Goal: Task Accomplishment & Management: Use online tool/utility

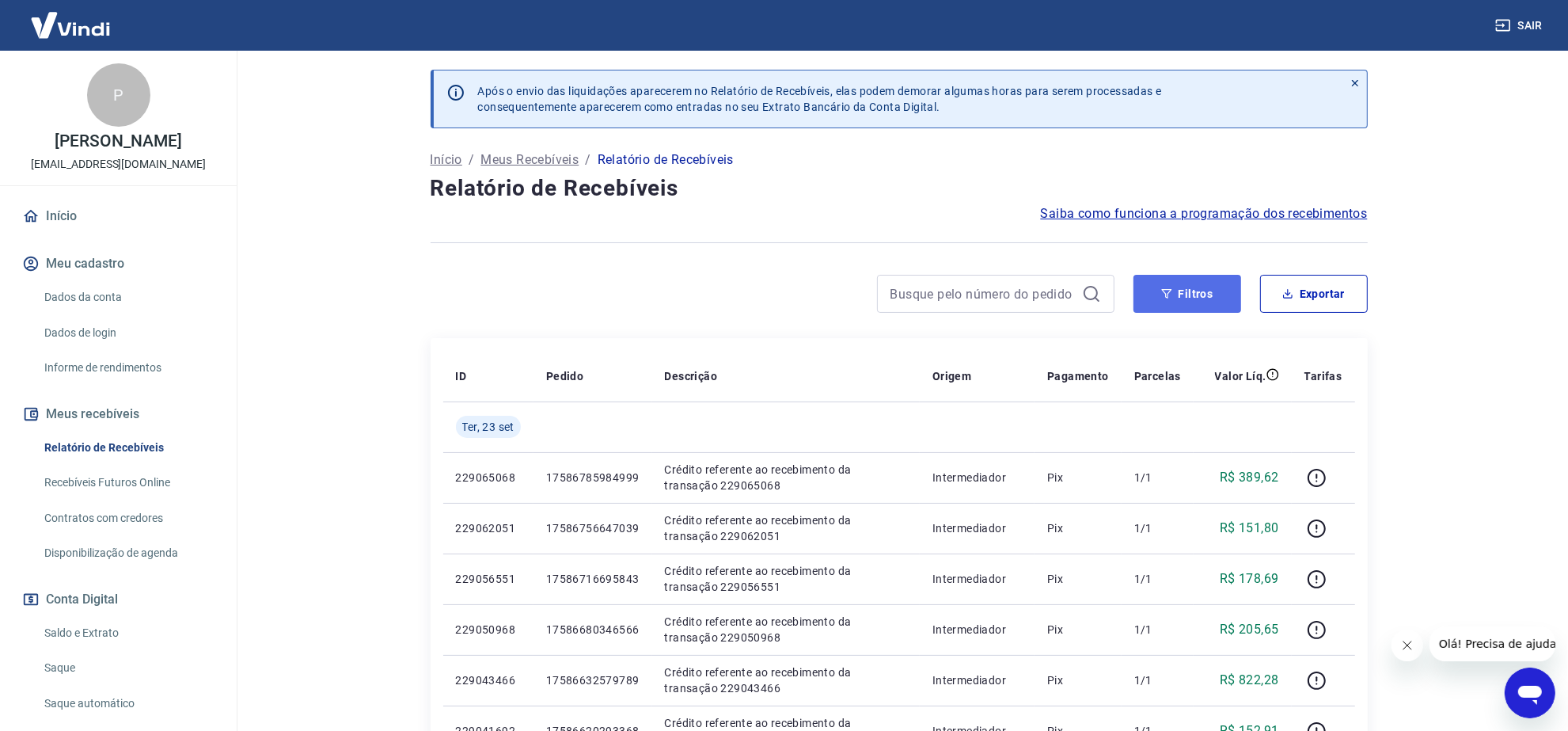
click at [1211, 299] on button "Filtros" at bounding box center [1187, 294] width 108 height 38
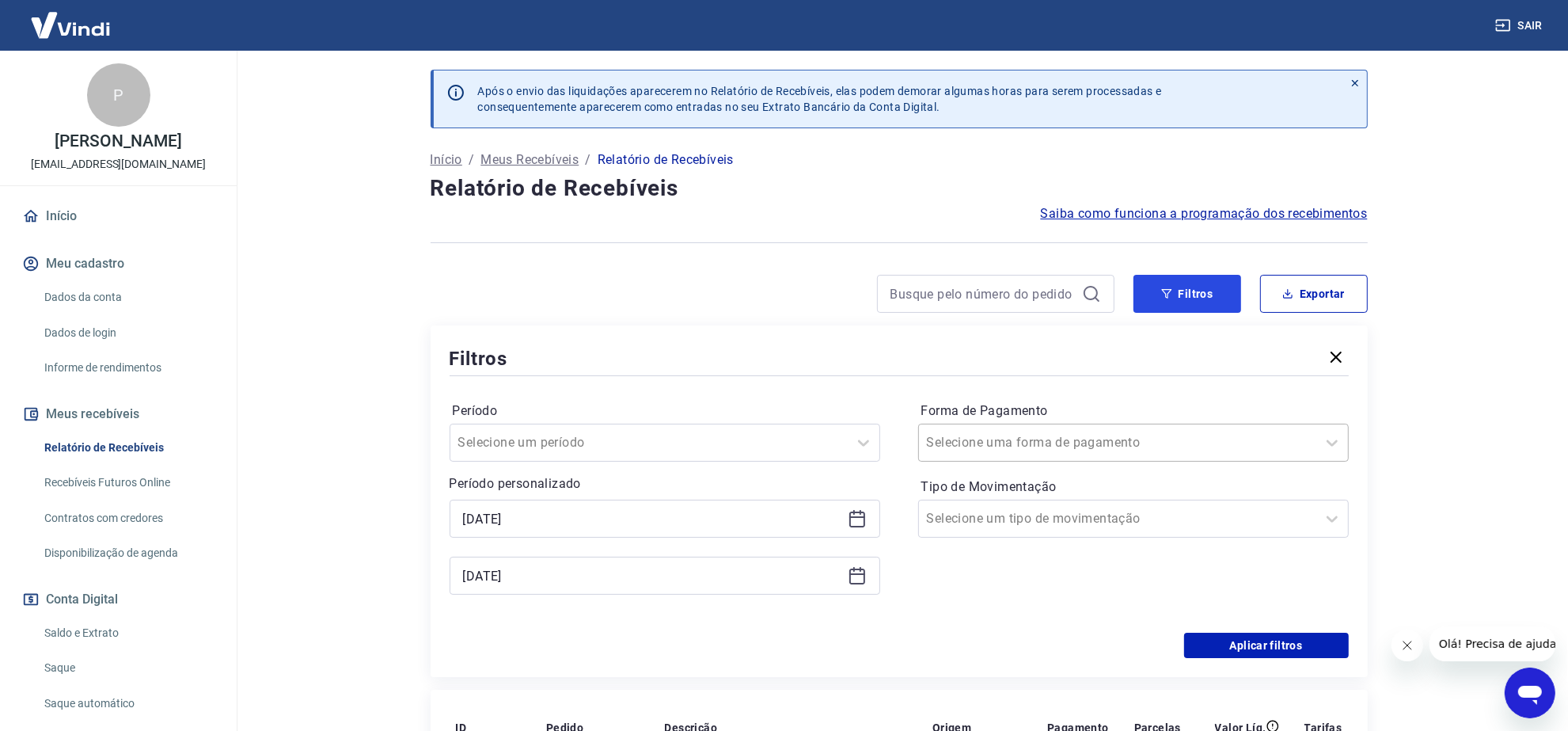
scroll to position [198, 0]
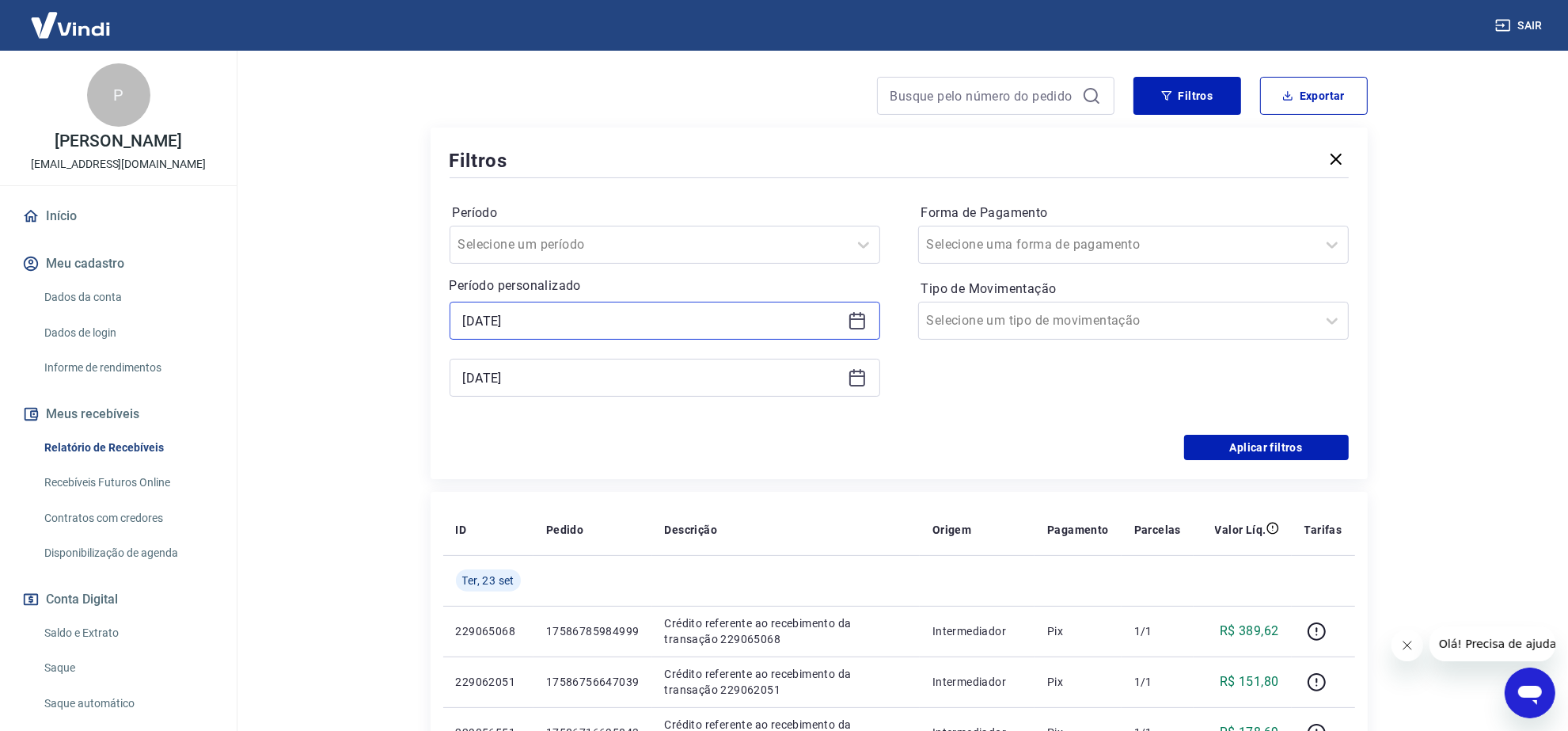
click at [473, 318] on input "[DATE]" at bounding box center [652, 321] width 379 height 24
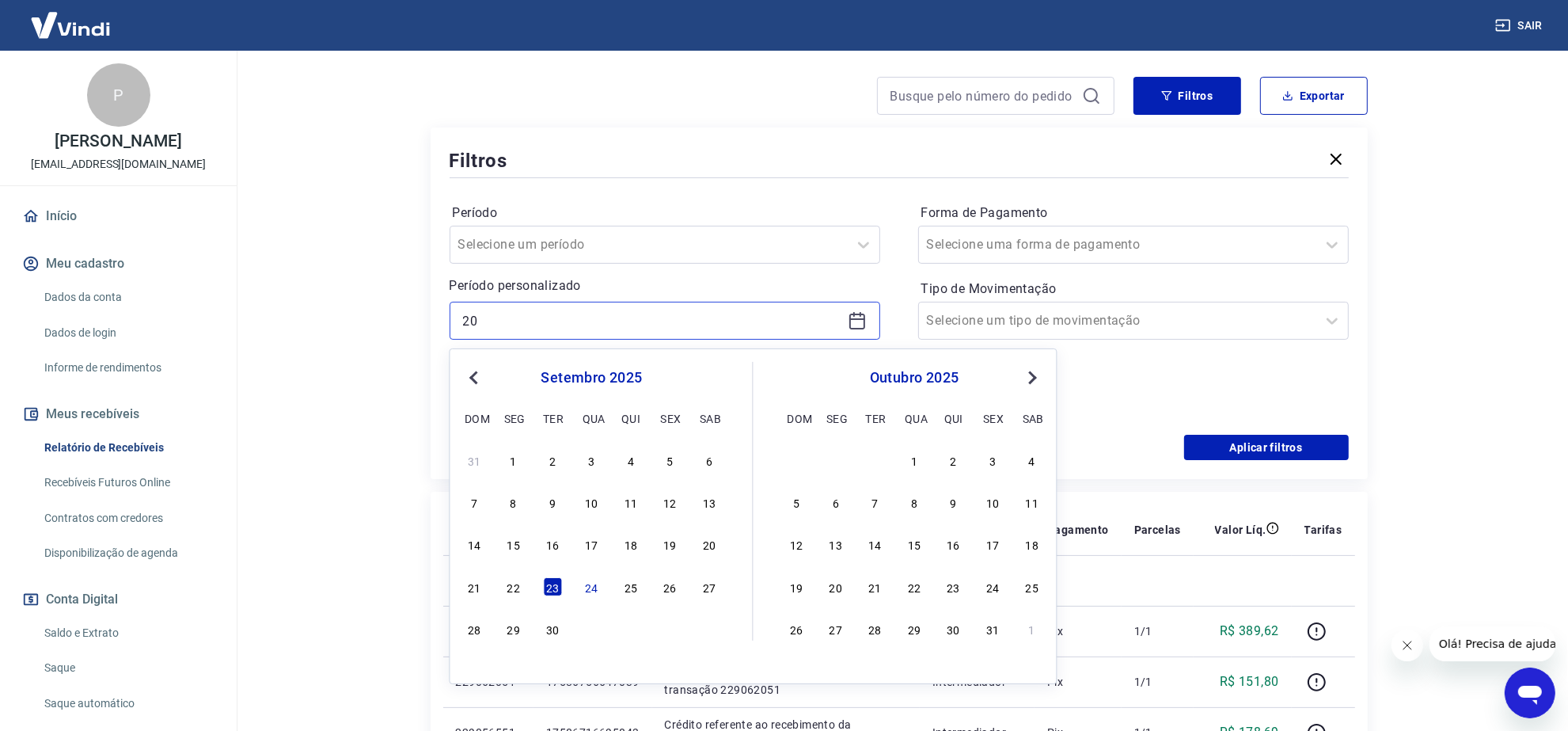
type input "2"
type input "[DATE]"
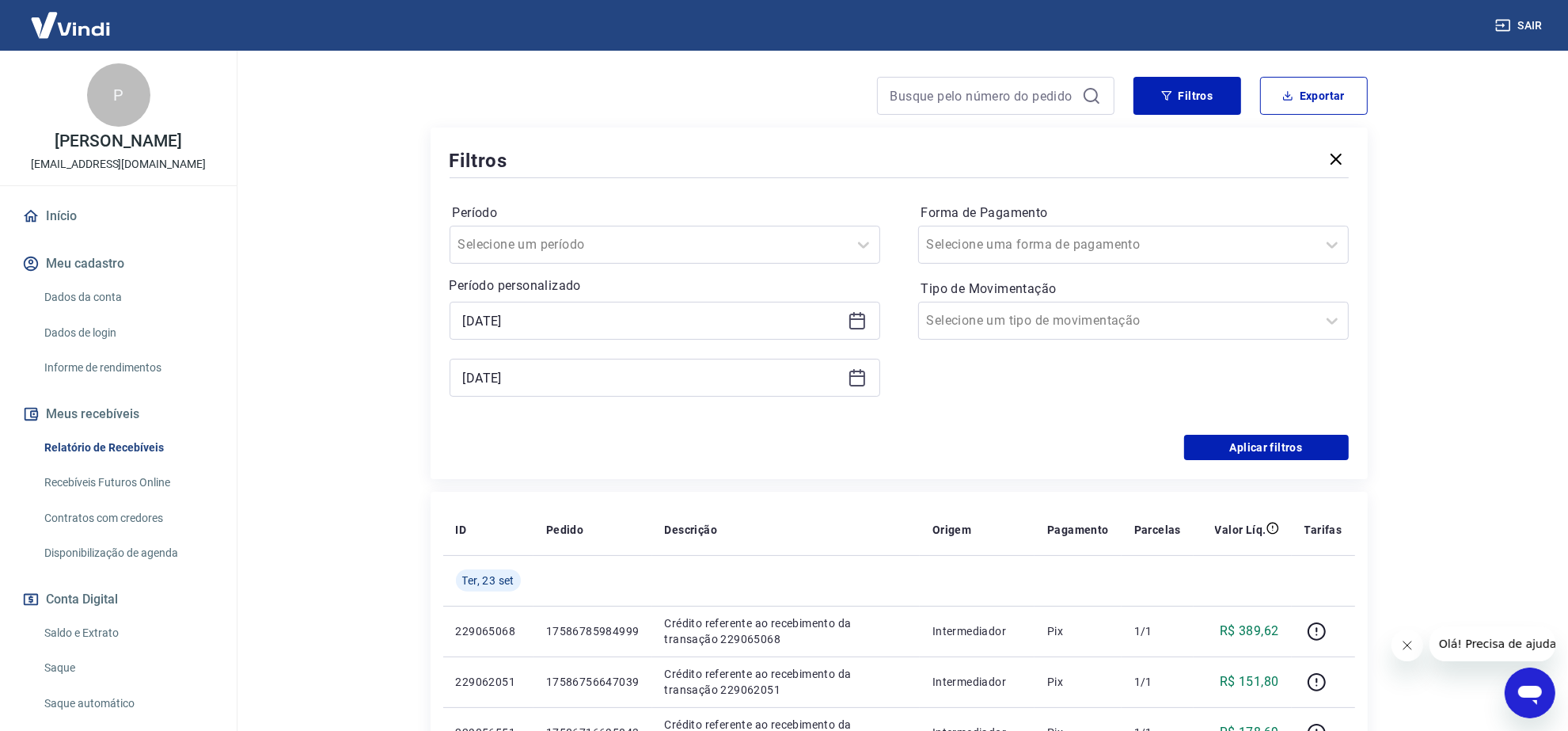
click at [353, 278] on main "Após o envio das liquidações aparecerem no Relatório de Recebíveis, elas podem …" at bounding box center [899, 193] width 1339 height 680
click at [473, 379] on input "[DATE]" at bounding box center [652, 378] width 379 height 24
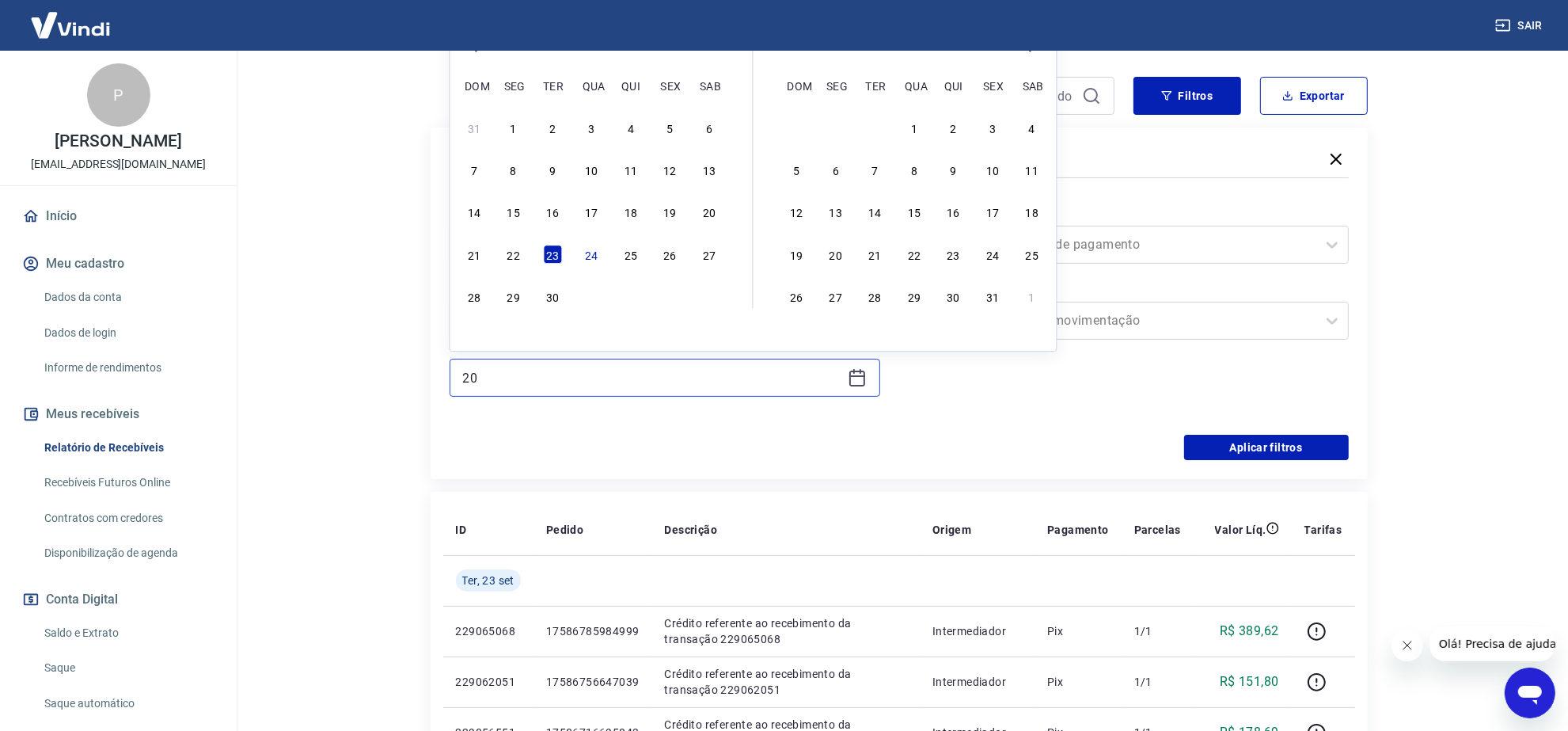
type input "2"
type input "[DATE]"
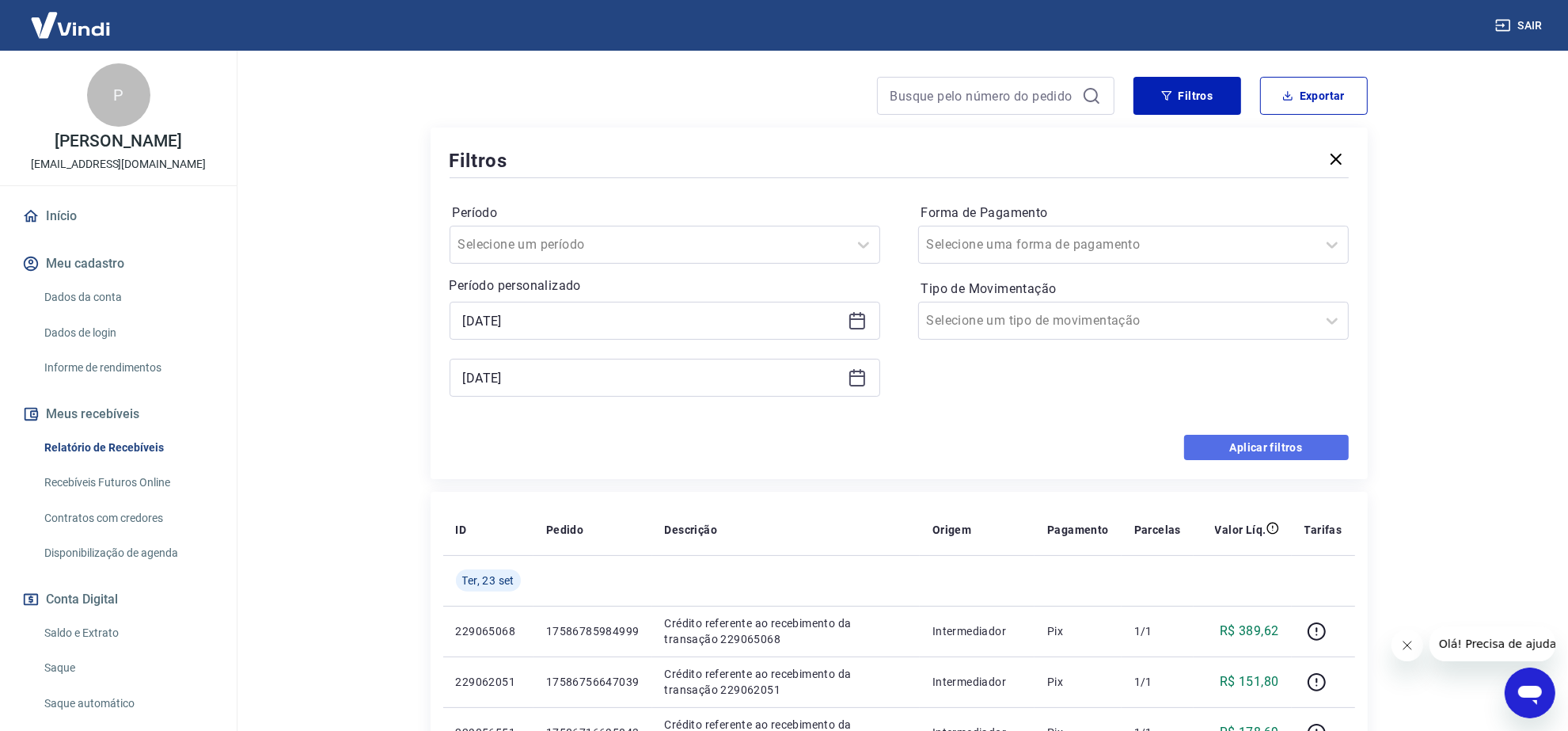
click at [1262, 440] on button "Aplicar filtros" at bounding box center [1266, 447] width 165 height 25
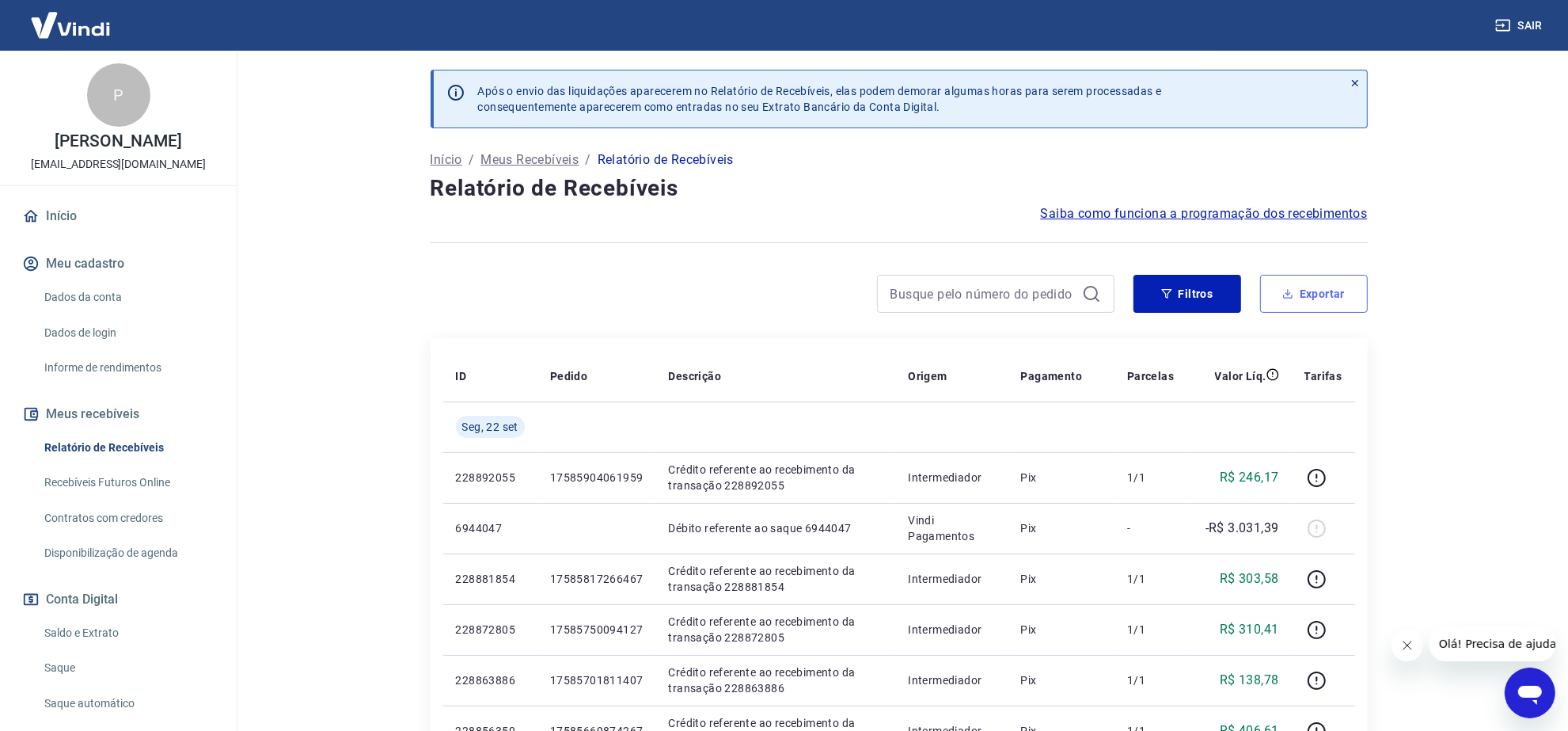
click at [1316, 292] on button "Exportar" at bounding box center [1314, 294] width 108 height 38
type input "[DATE]"
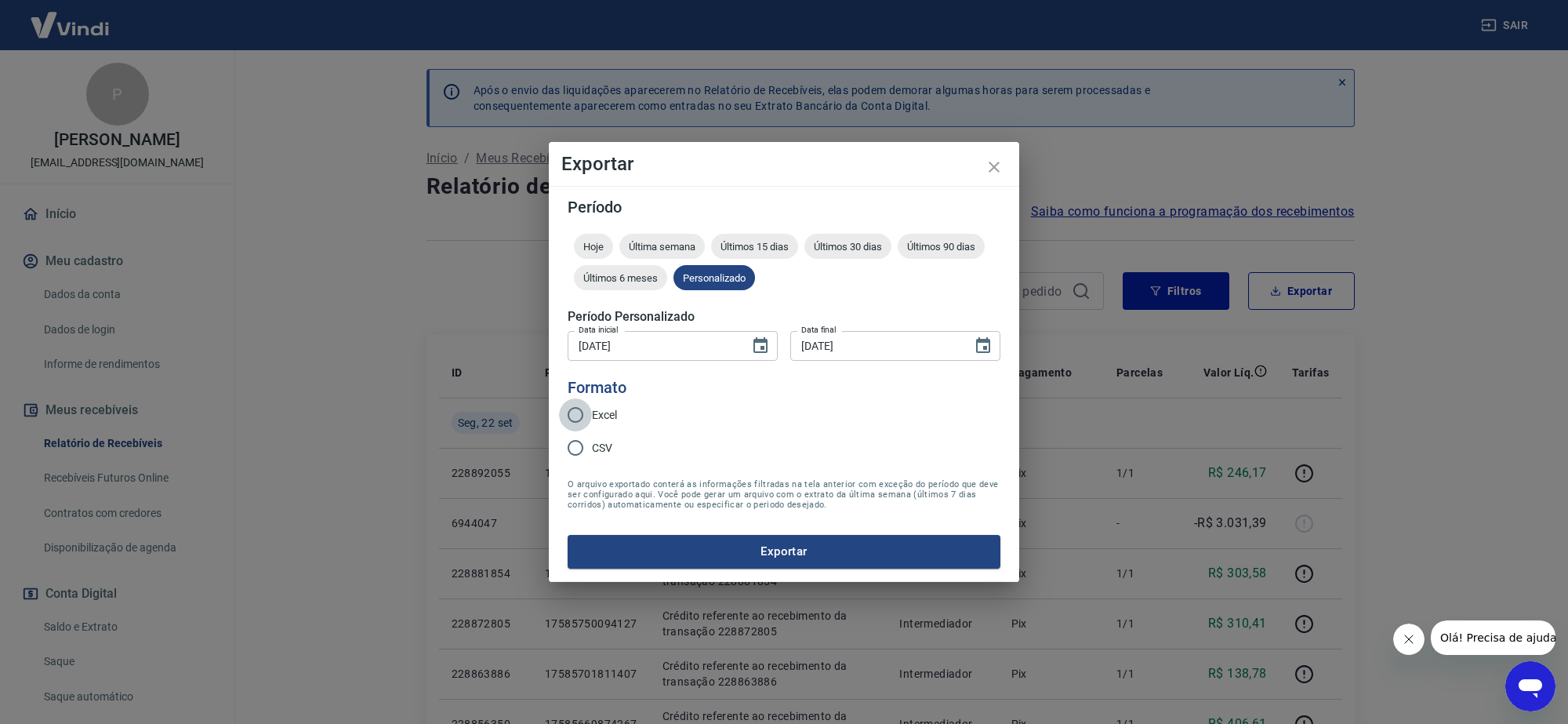
click at [574, 418] on input "Excel" at bounding box center [575, 414] width 33 height 33
radio input "true"
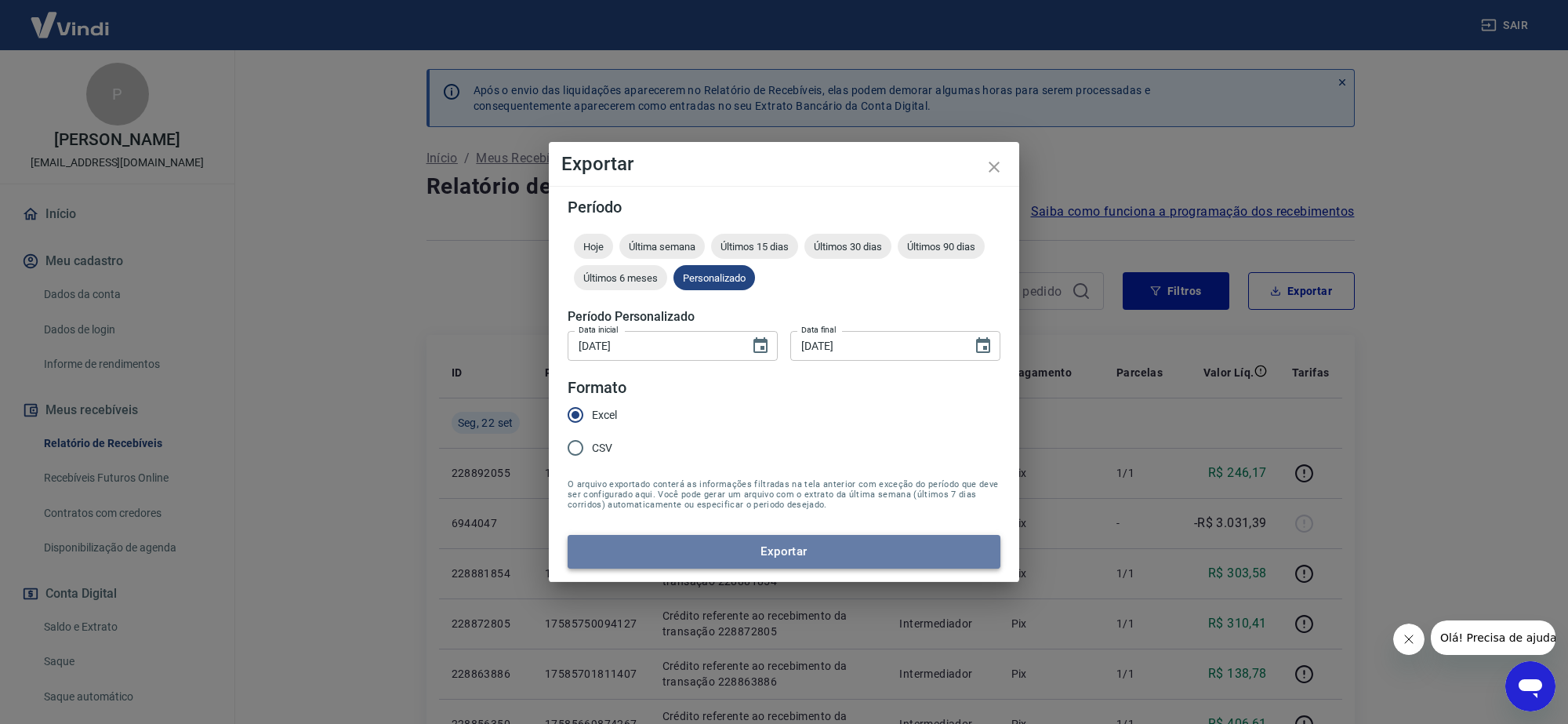
click at [706, 550] on button "Exportar" at bounding box center [784, 551] width 433 height 33
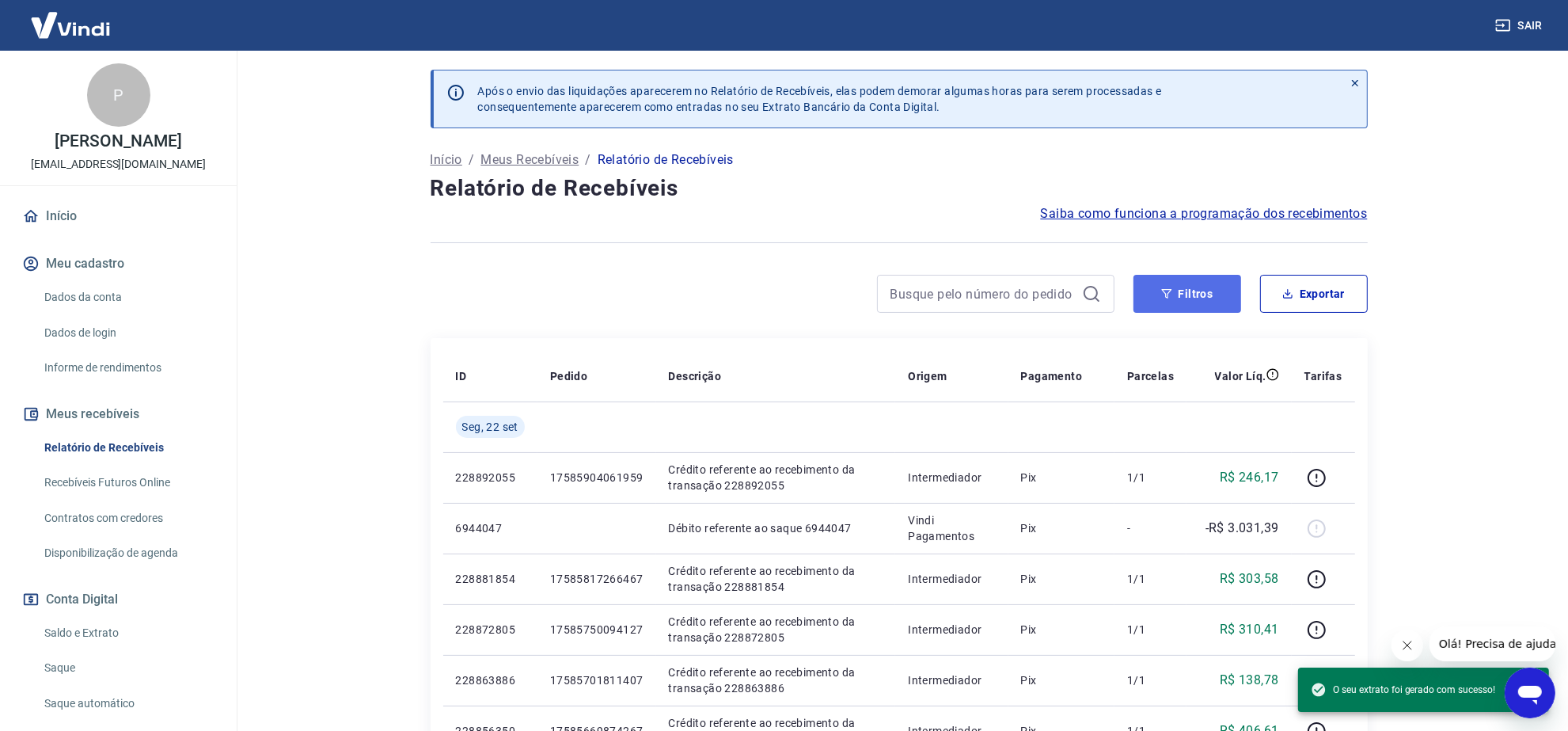
click at [1190, 298] on button "Filtros" at bounding box center [1187, 294] width 108 height 38
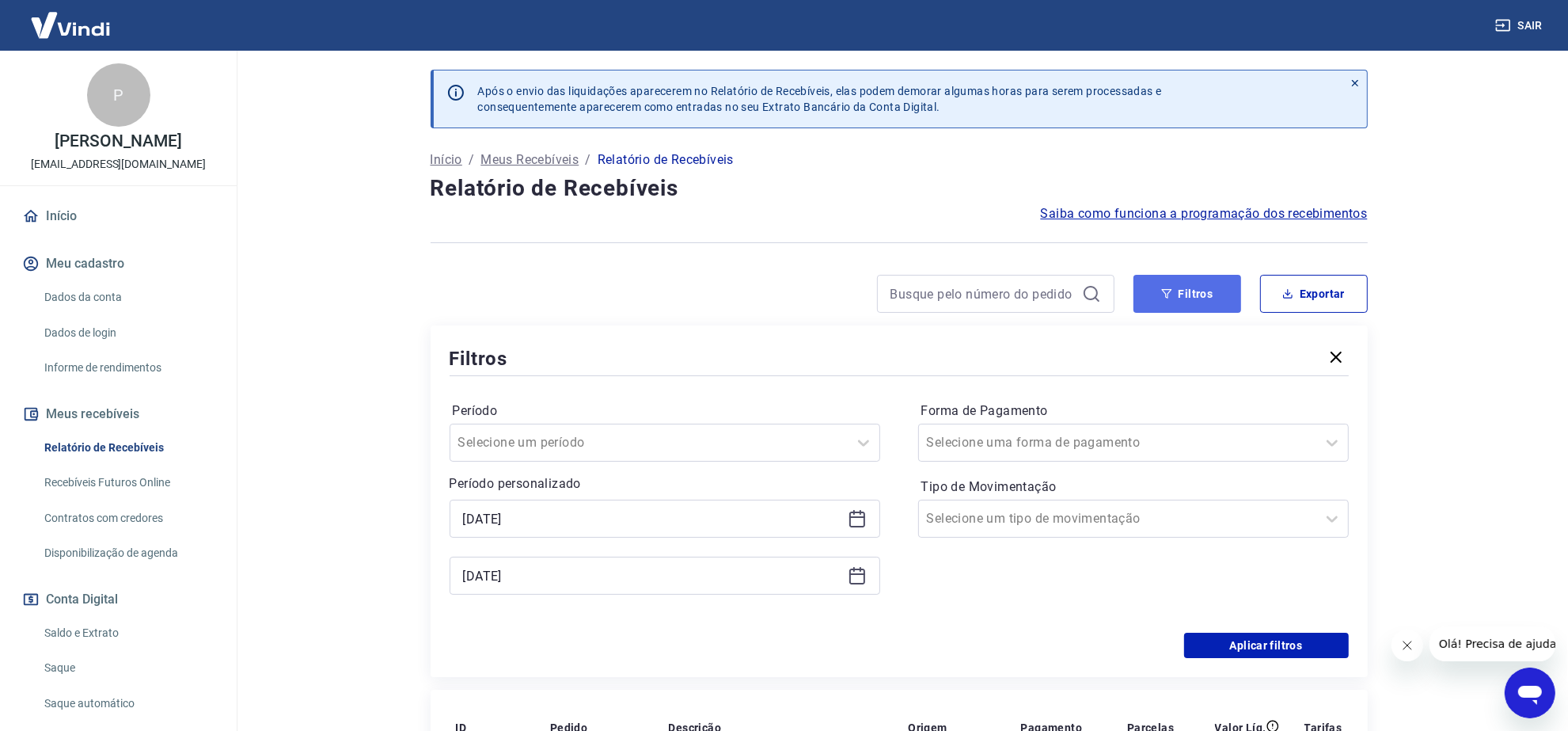
click at [1196, 294] on button "Filtros" at bounding box center [1187, 294] width 108 height 38
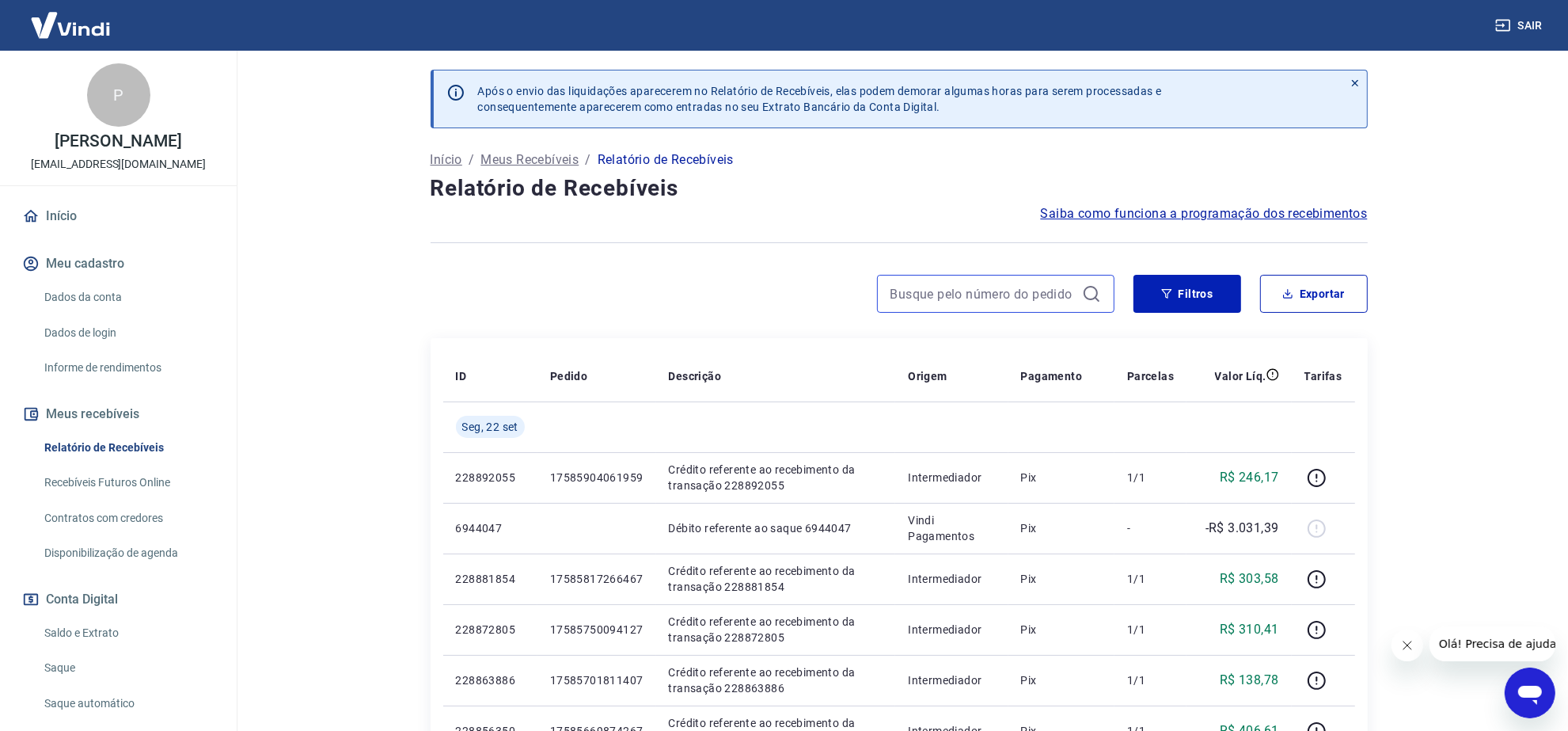
click at [1011, 295] on input at bounding box center [982, 294] width 185 height 24
paste input "17330741921745"
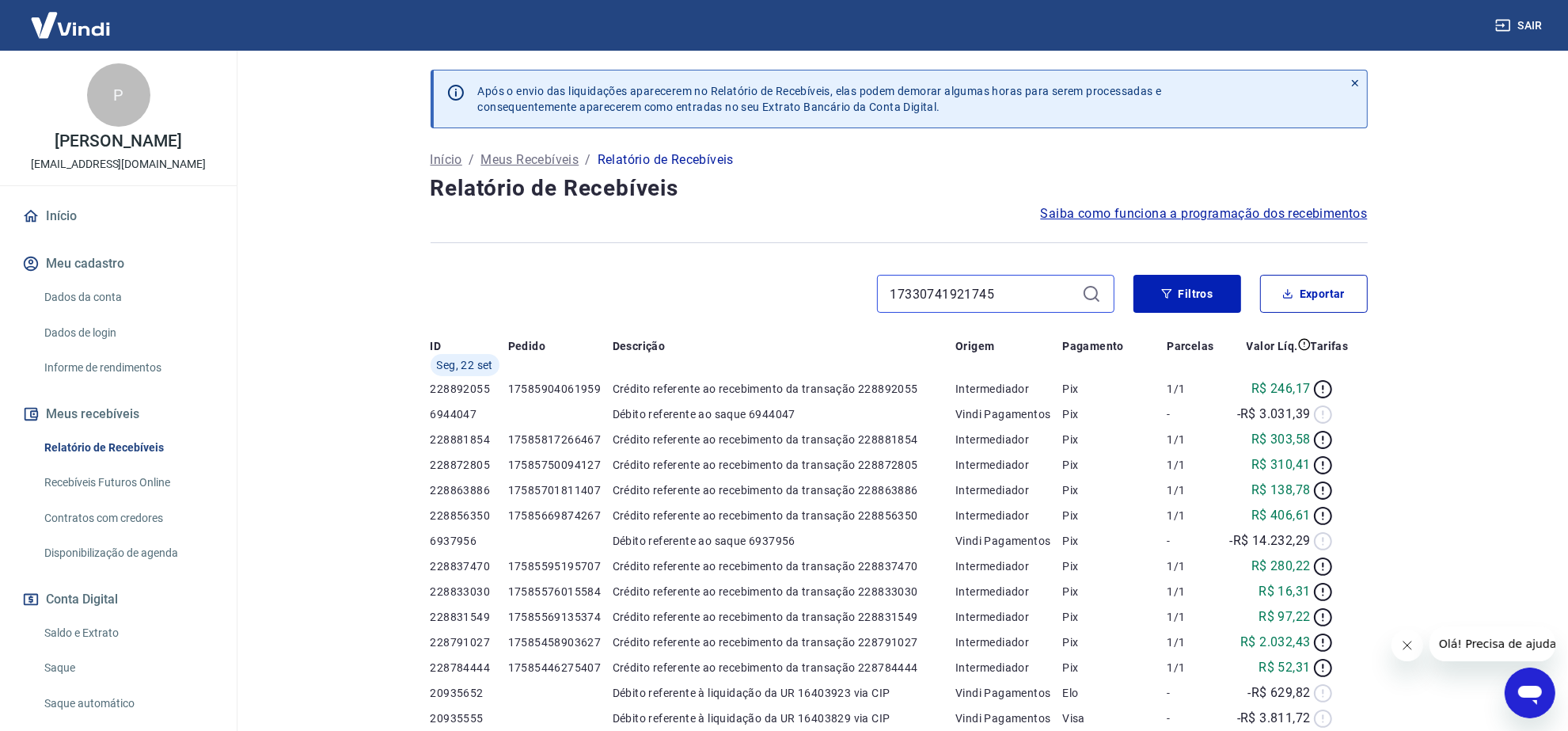
type input "17330741921745"
click at [1101, 291] on div "17330741921745" at bounding box center [996, 294] width 238 height 38
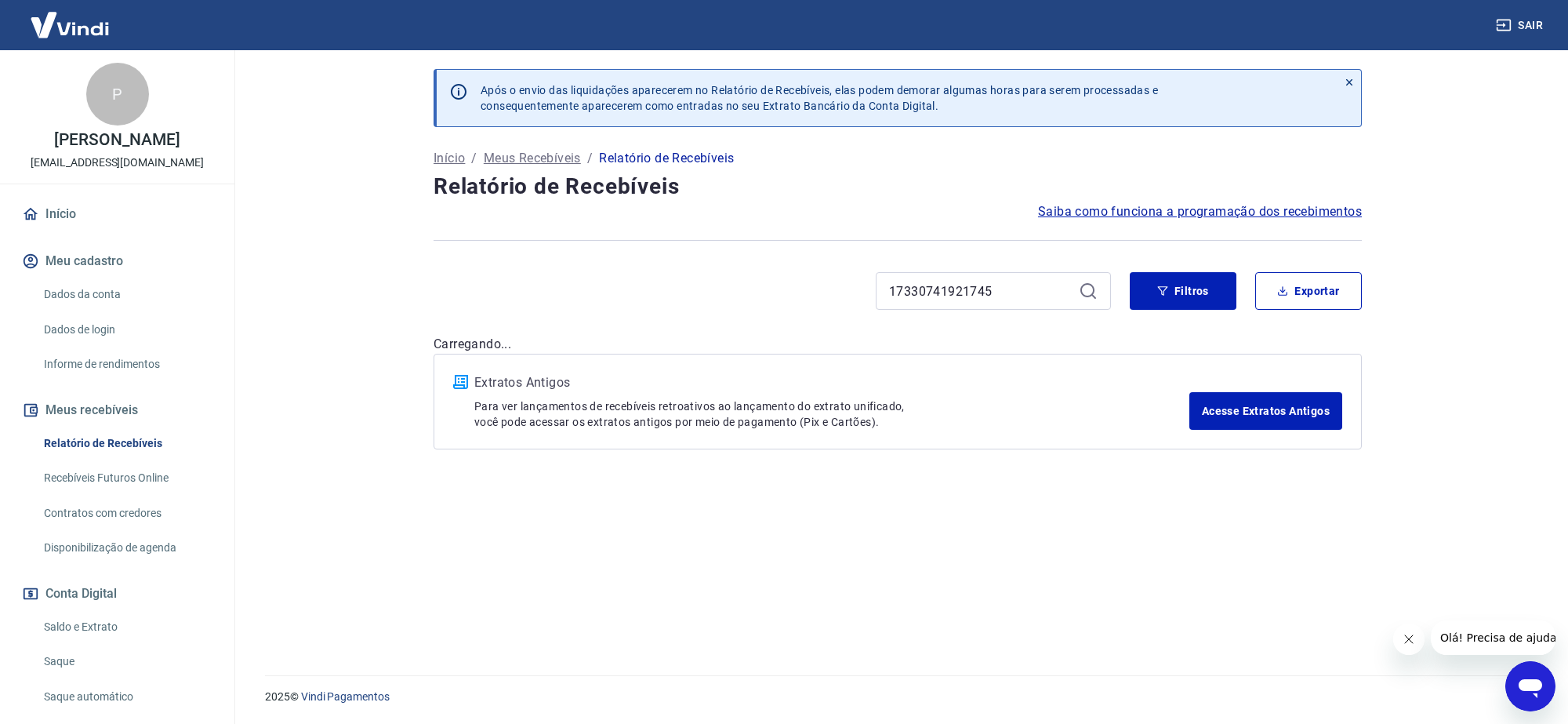
click at [1080, 283] on icon at bounding box center [1088, 290] width 19 height 19
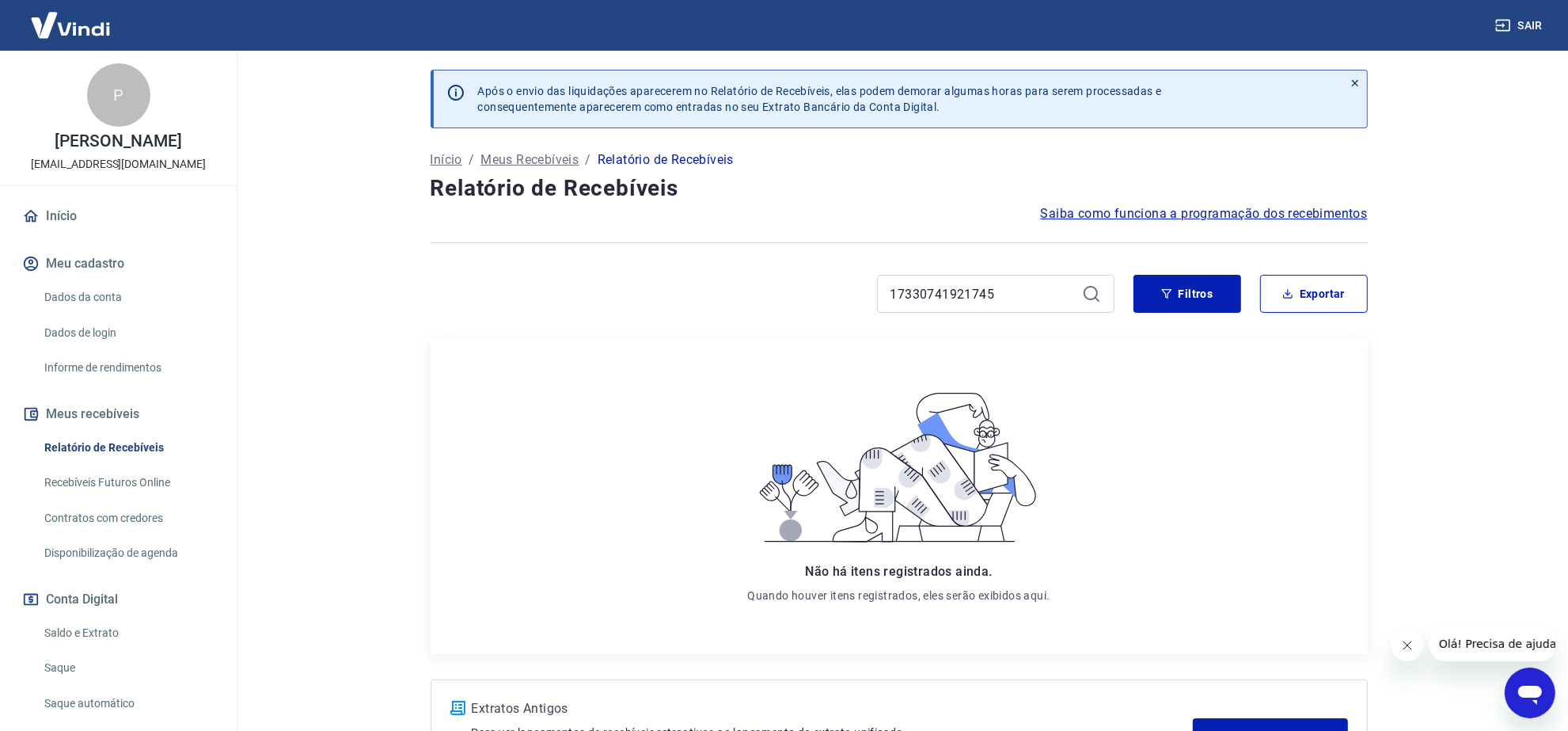
click at [1089, 295] on icon at bounding box center [1091, 293] width 19 height 19
drag, startPoint x: 1187, startPoint y: 294, endPoint x: 1178, endPoint y: 317, distance: 24.7
click at [1186, 297] on button "Filtros" at bounding box center [1187, 294] width 108 height 38
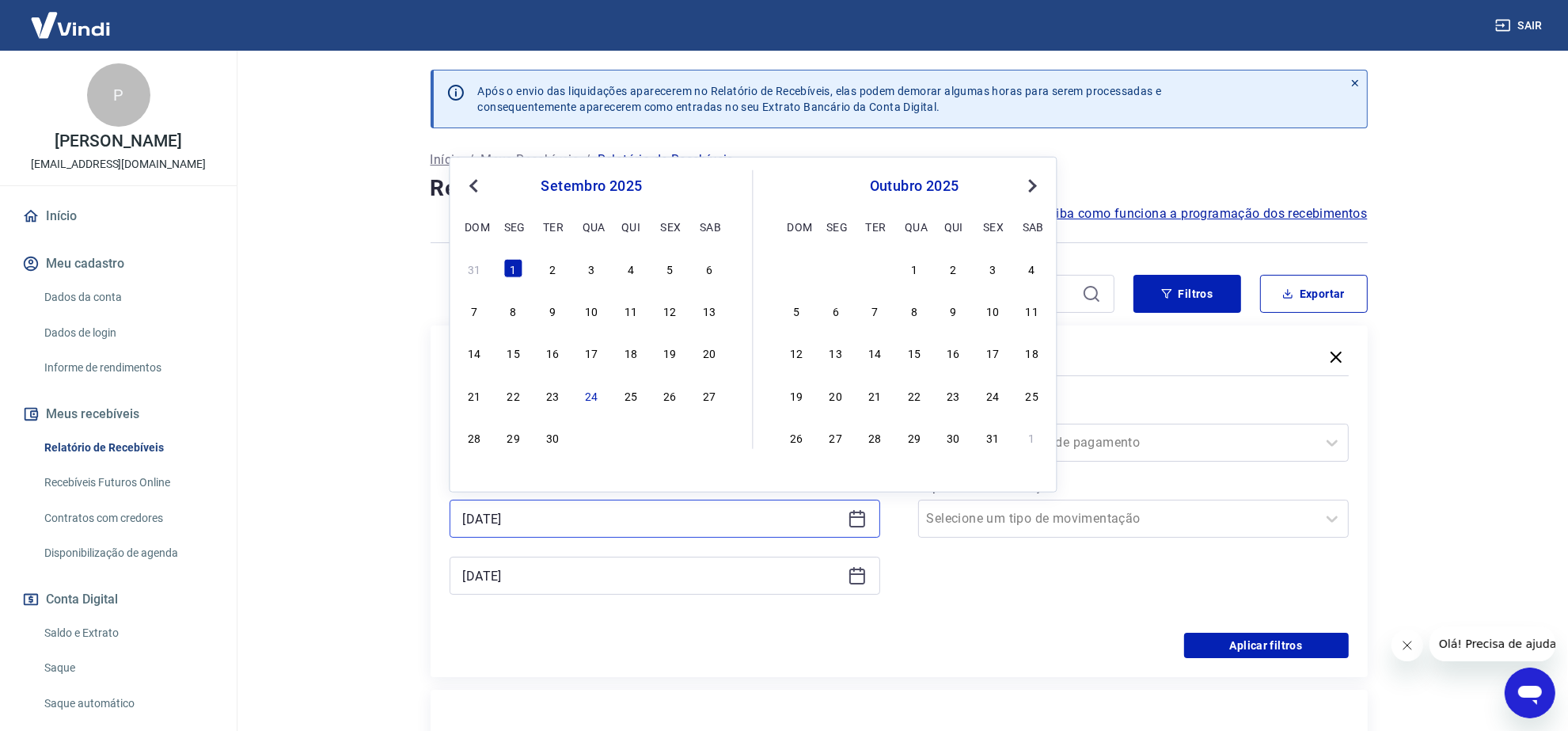
drag, startPoint x: 525, startPoint y: 520, endPoint x: 394, endPoint y: 517, distance: 131.0
click at [394, 517] on div "Após o envio das liquidações aparecerem no Relatório de Recebíveis, elas podem …" at bounding box center [899, 599] width 1013 height 1096
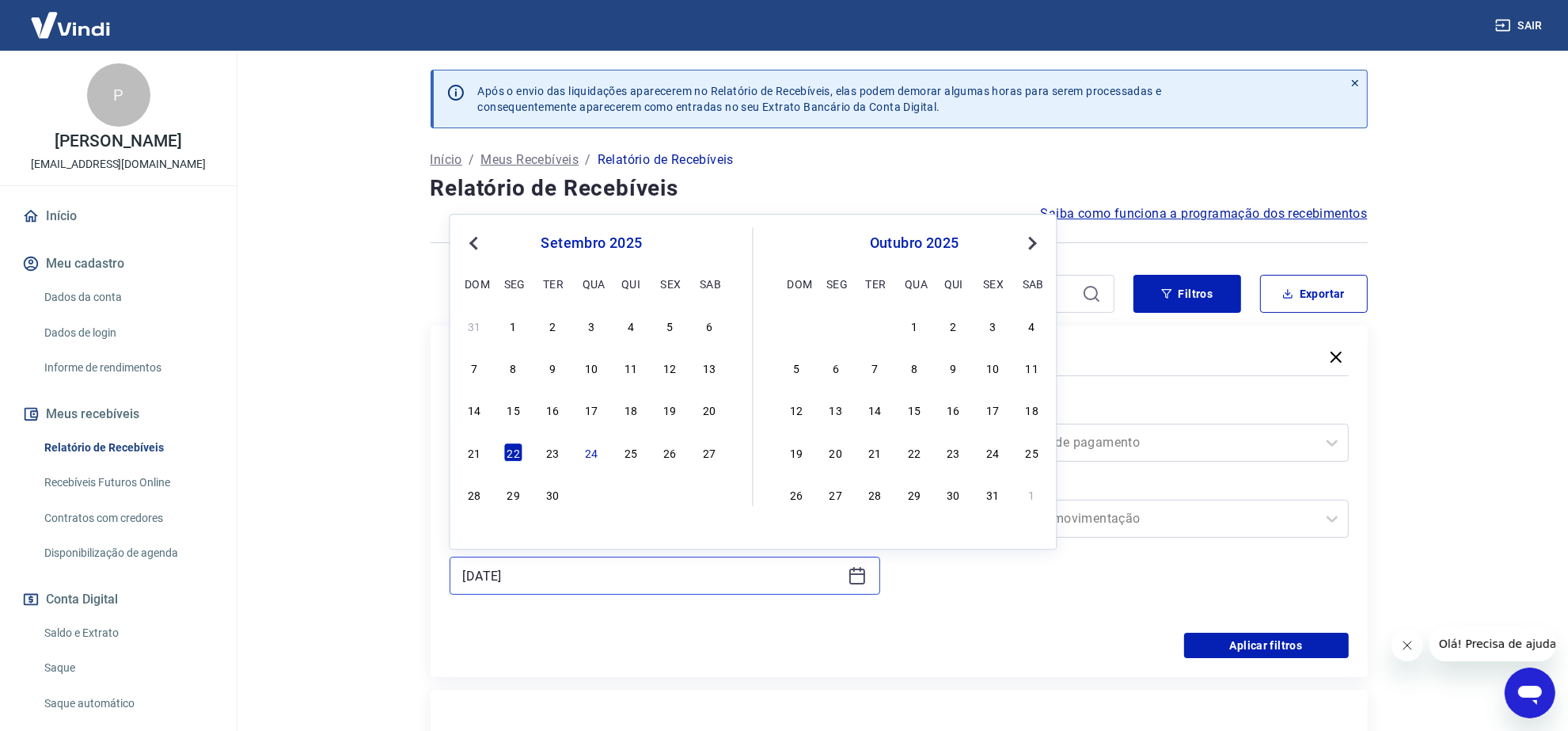
drag, startPoint x: 548, startPoint y: 573, endPoint x: 335, endPoint y: 571, distance: 213.0
click at [338, 571] on main "Após o envio das liquidações aparecerem no Relatório de Recebíveis, elas podem …" at bounding box center [899, 391] width 1339 height 680
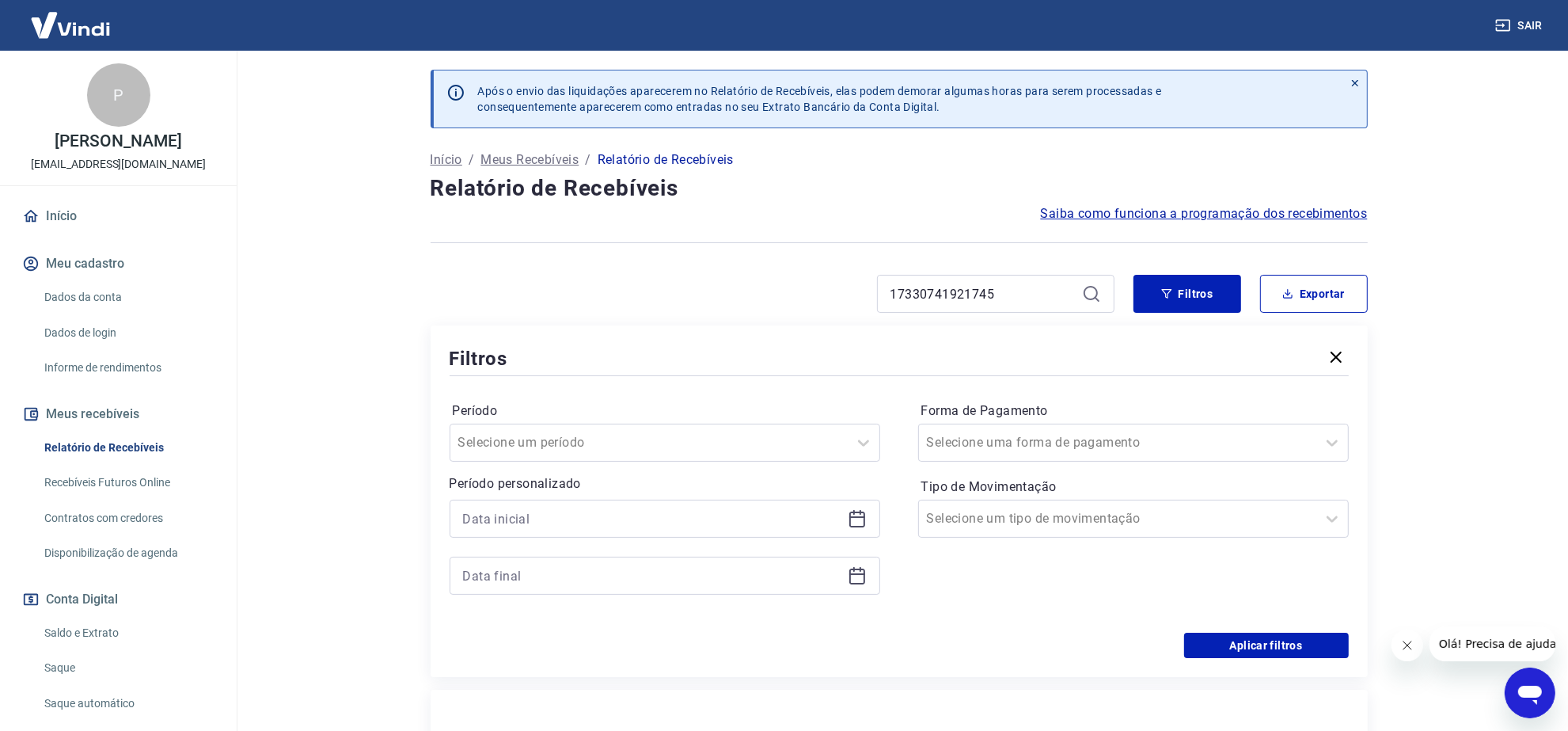
drag, startPoint x: 990, startPoint y: 659, endPoint x: 1281, endPoint y: 669, distance: 291.2
click at [1005, 664] on div "Filtros Período Selecione um período Período personalizado Forma de Pagamento S…" at bounding box center [899, 502] width 937 height 352
click at [1295, 651] on button "Aplicar filtros" at bounding box center [1266, 645] width 165 height 25
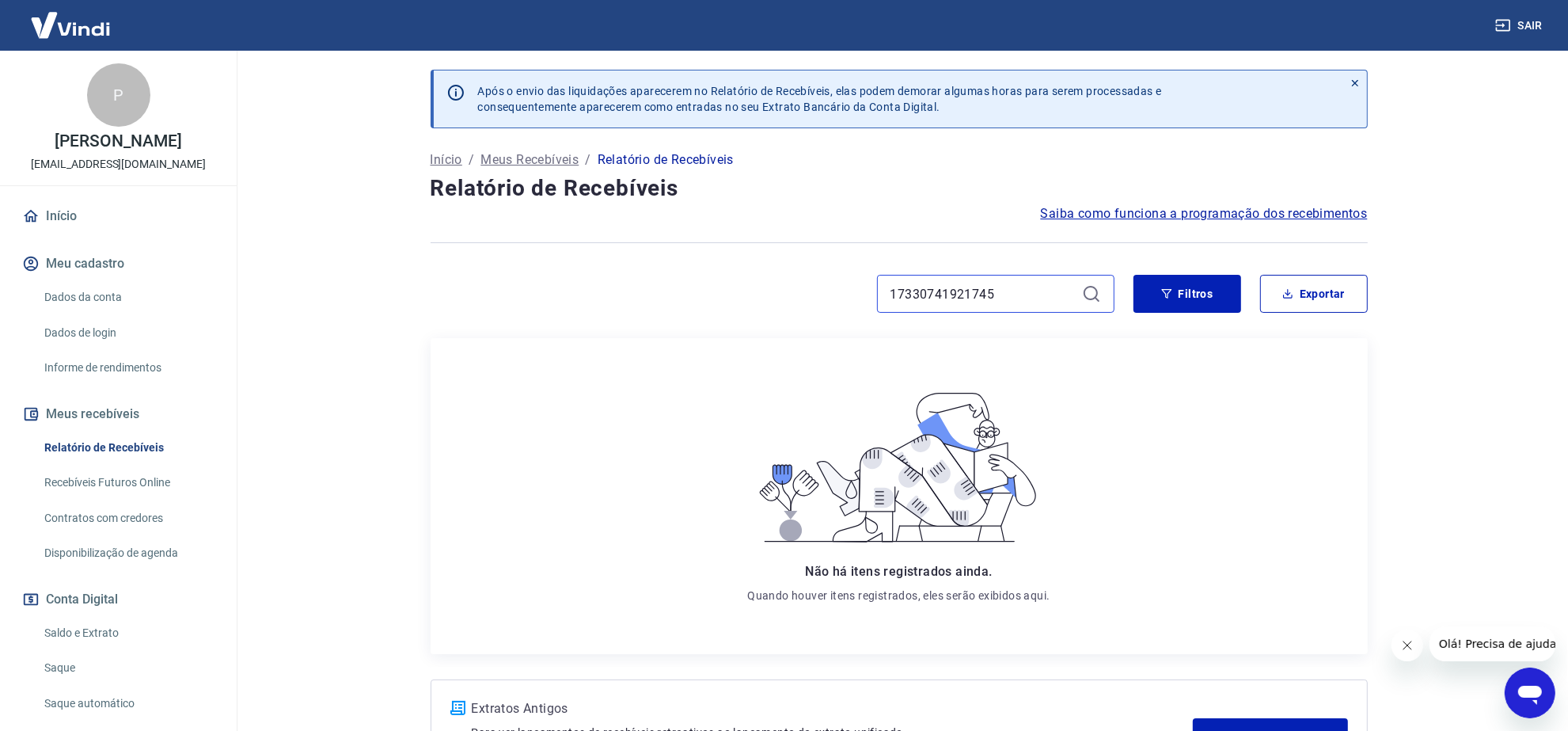
drag, startPoint x: 1013, startPoint y: 282, endPoint x: 764, endPoint y: 275, distance: 249.1
click at [774, 279] on div "17330741921745" at bounding box center [773, 294] width 684 height 38
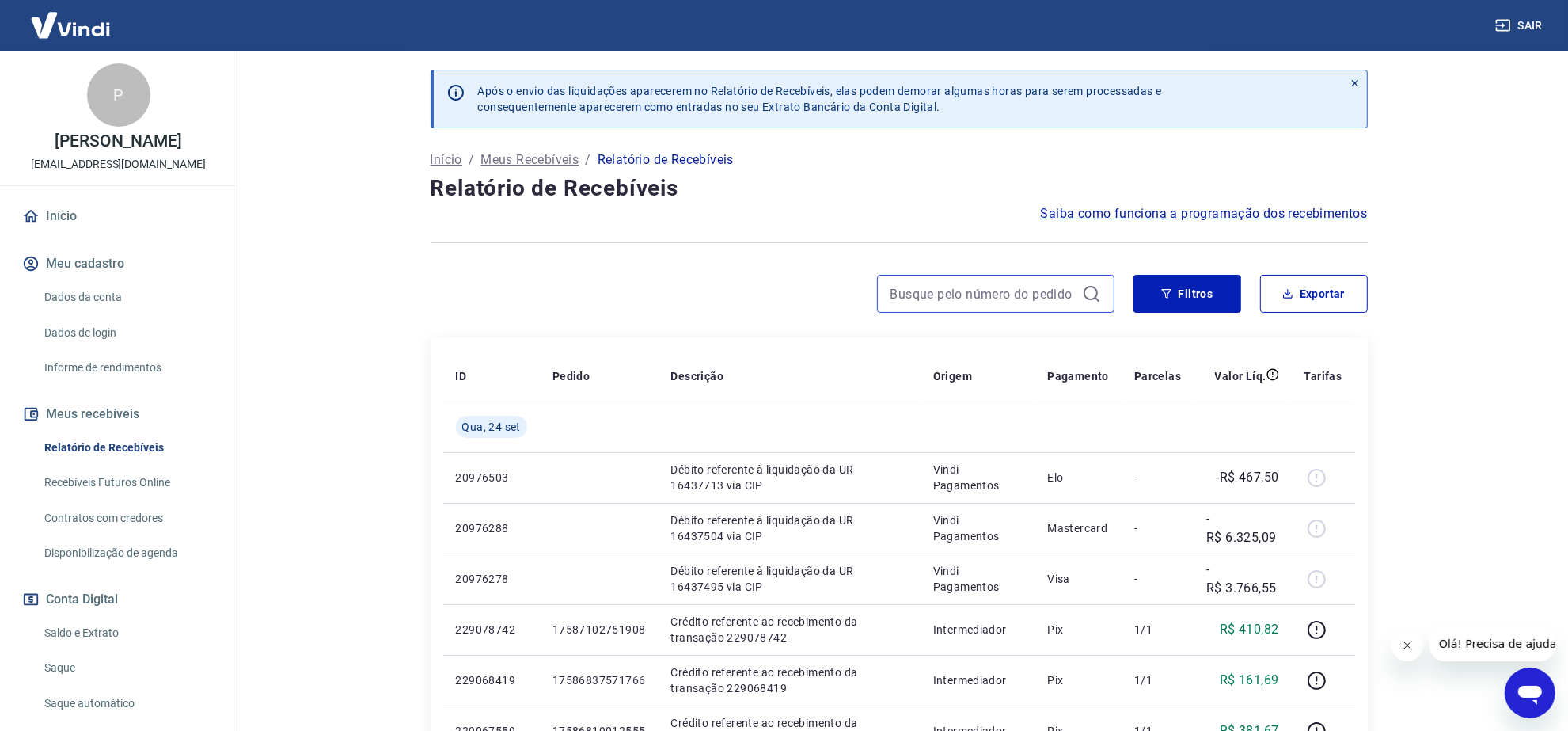
click at [1018, 288] on input at bounding box center [982, 294] width 185 height 24
paste input "17329321985101"
click at [1017, 292] on input "17329321985101" at bounding box center [982, 294] width 185 height 24
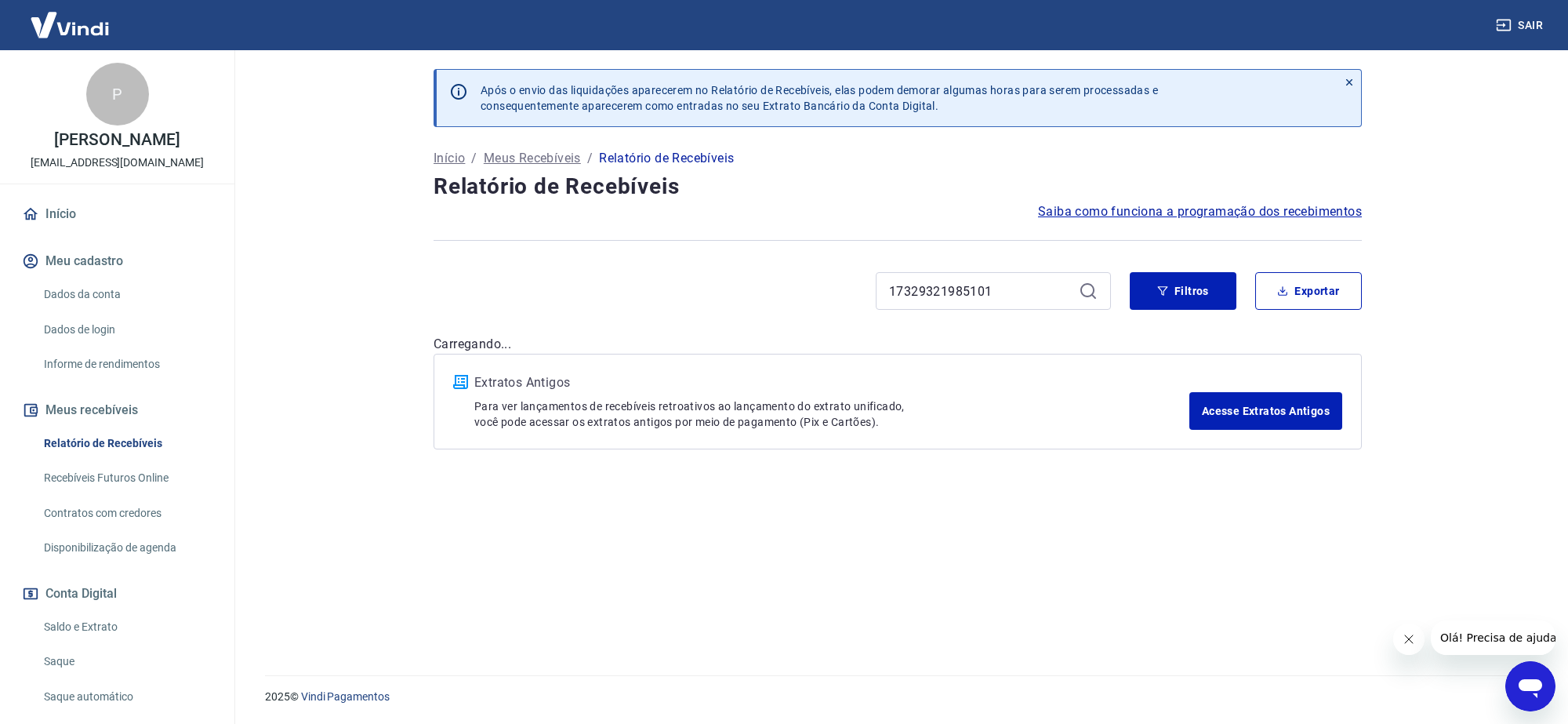
click at [1074, 294] on div "17329321985101" at bounding box center [994, 291] width 236 height 38
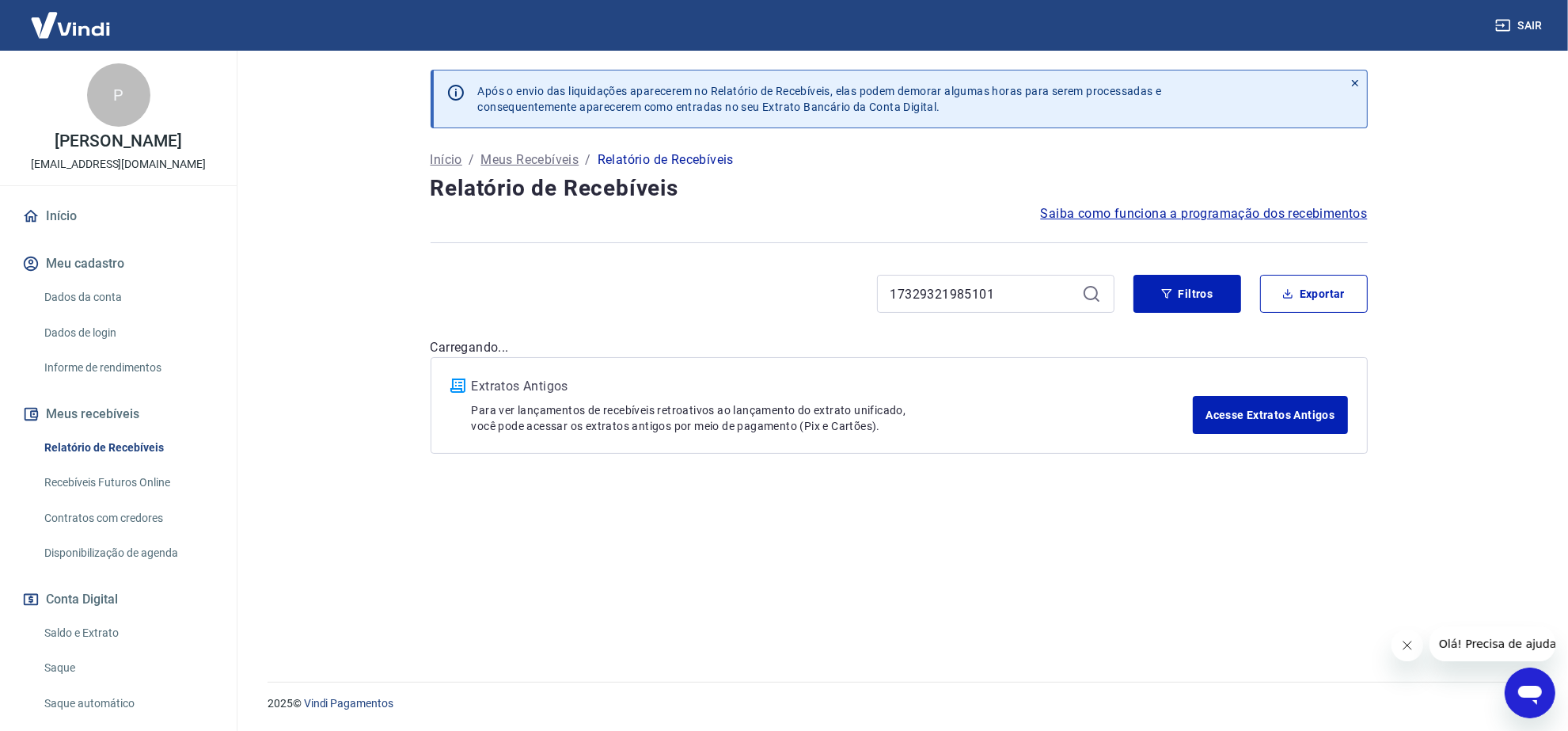
click at [1100, 297] on icon at bounding box center [1091, 293] width 19 height 19
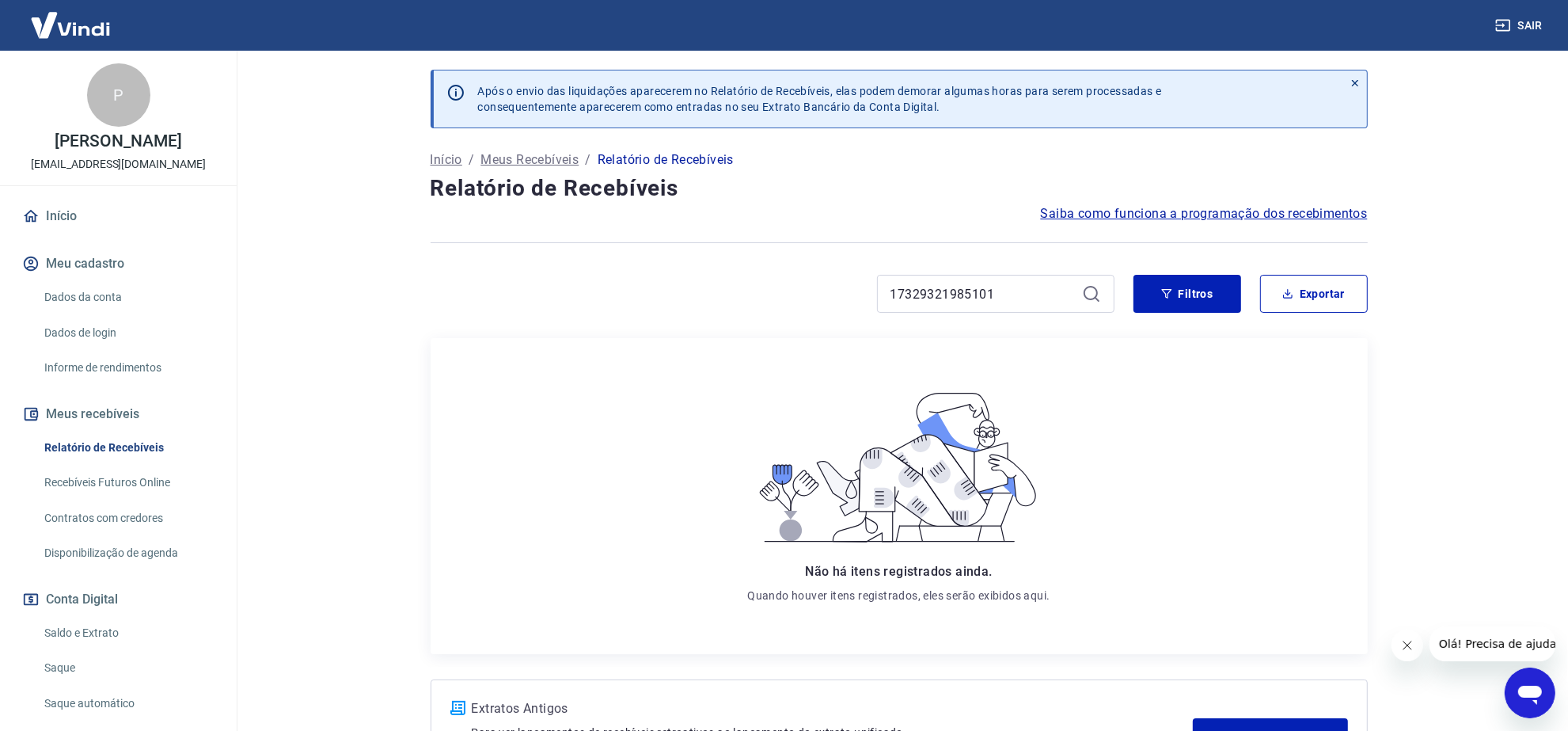
click at [1092, 295] on icon at bounding box center [1091, 293] width 19 height 19
drag, startPoint x: 967, startPoint y: 301, endPoint x: 845, endPoint y: 303, distance: 122.0
click at [837, 301] on div "17329321985101" at bounding box center [773, 294] width 684 height 38
paste input "170949926610"
click at [1089, 290] on icon at bounding box center [1091, 293] width 19 height 19
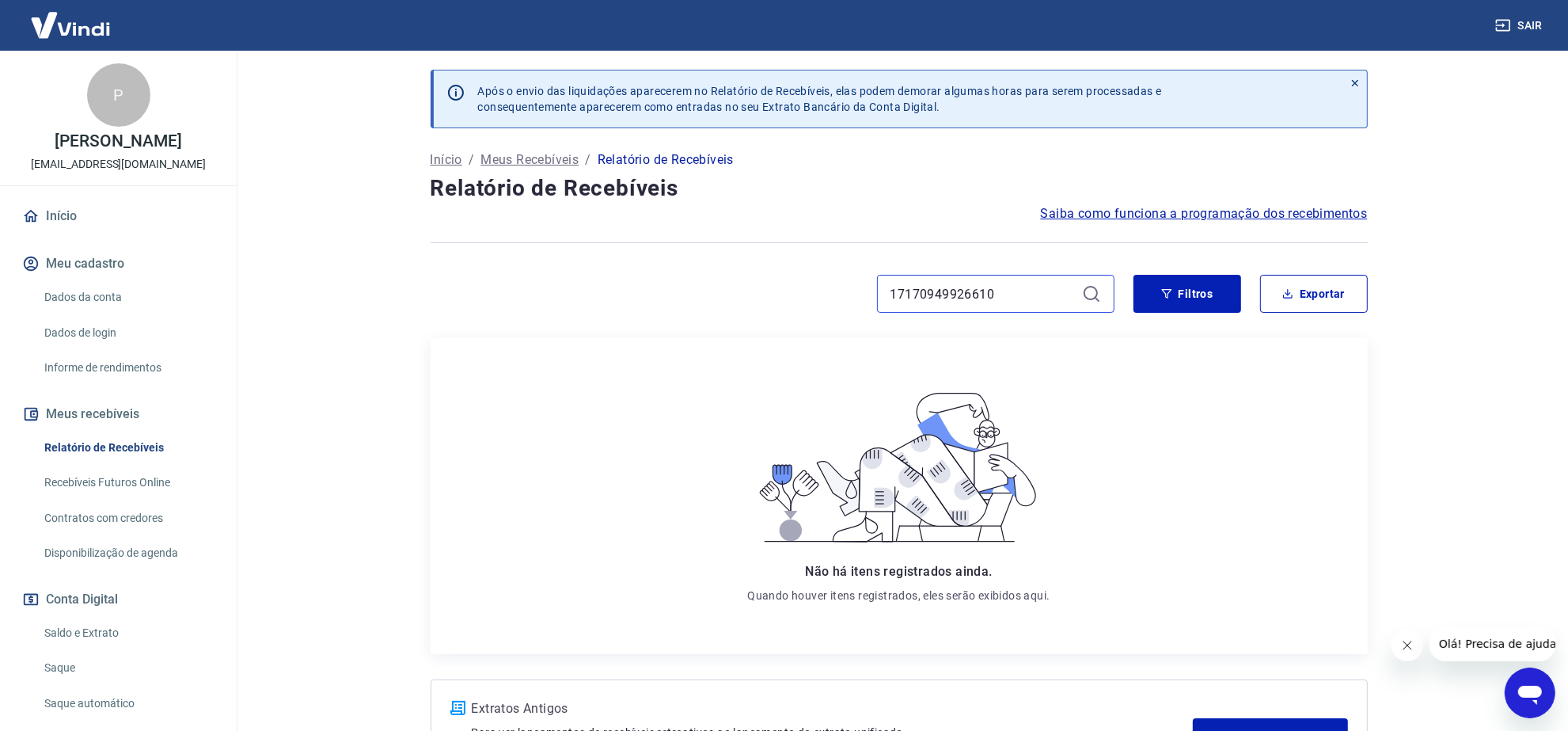
drag, startPoint x: 877, startPoint y: 276, endPoint x: 828, endPoint y: 278, distance: 49.0
click at [813, 275] on div "17170949926610" at bounding box center [773, 294] width 684 height 38
paste input "259763986187"
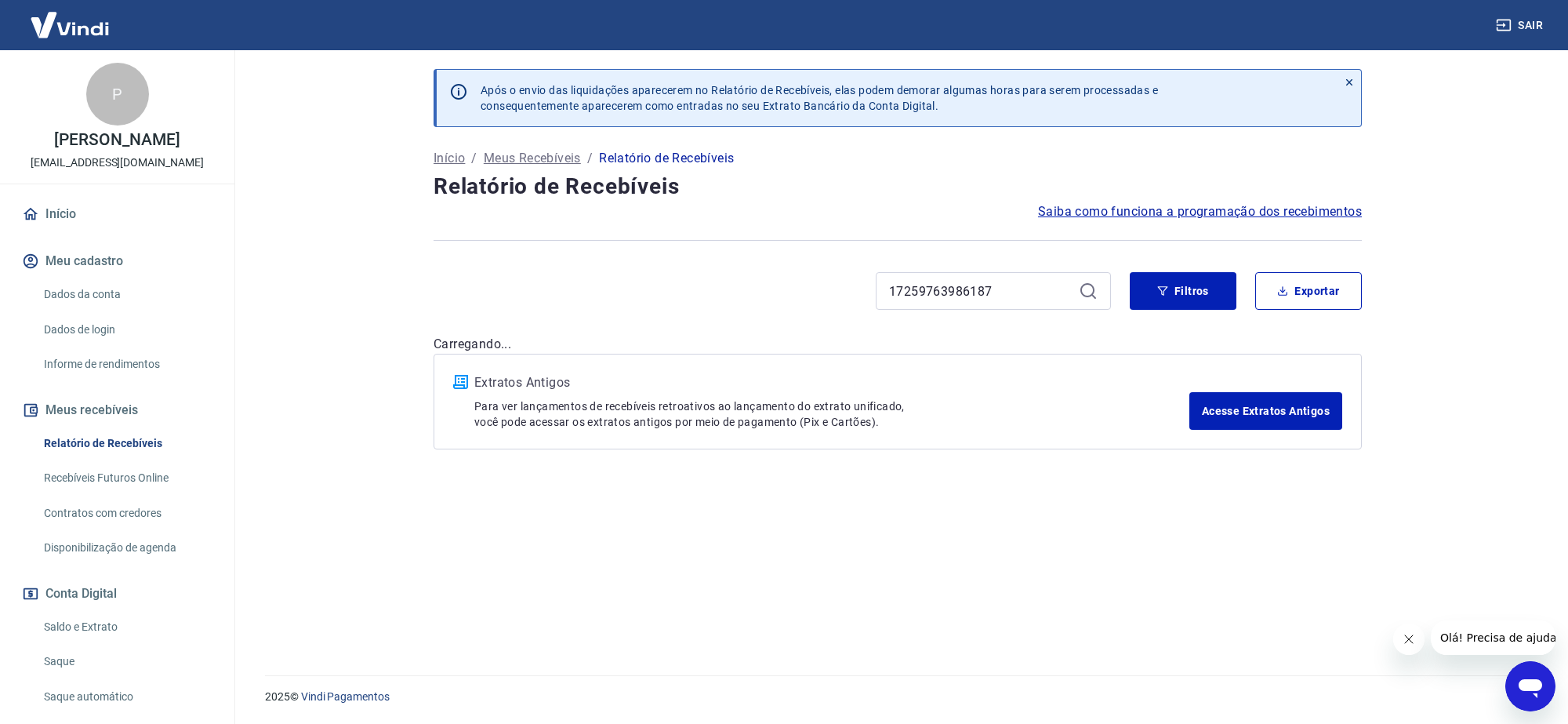
click at [1083, 289] on div "17259763986187" at bounding box center [994, 291] width 236 height 38
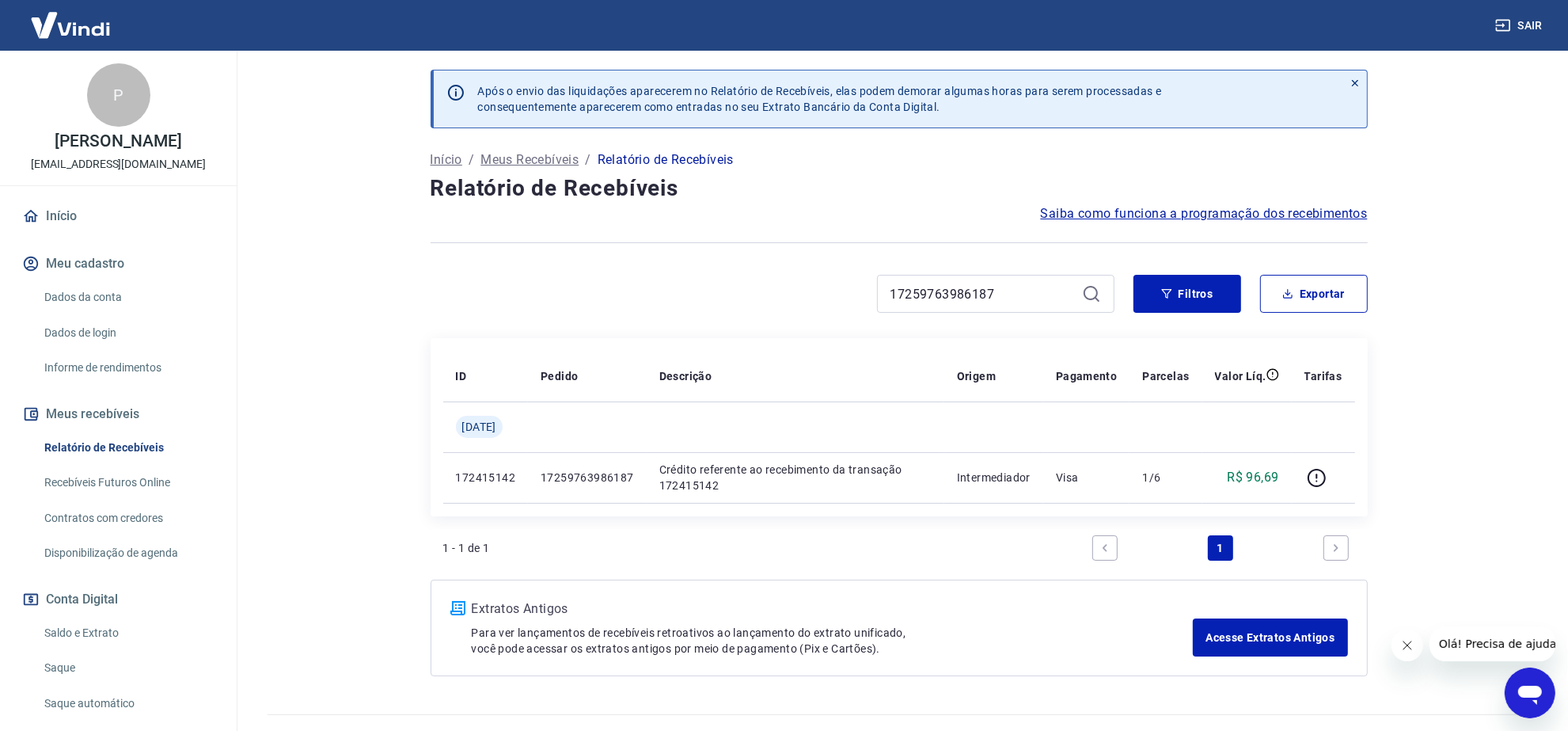
click at [1101, 295] on div "17259763986187" at bounding box center [996, 294] width 238 height 38
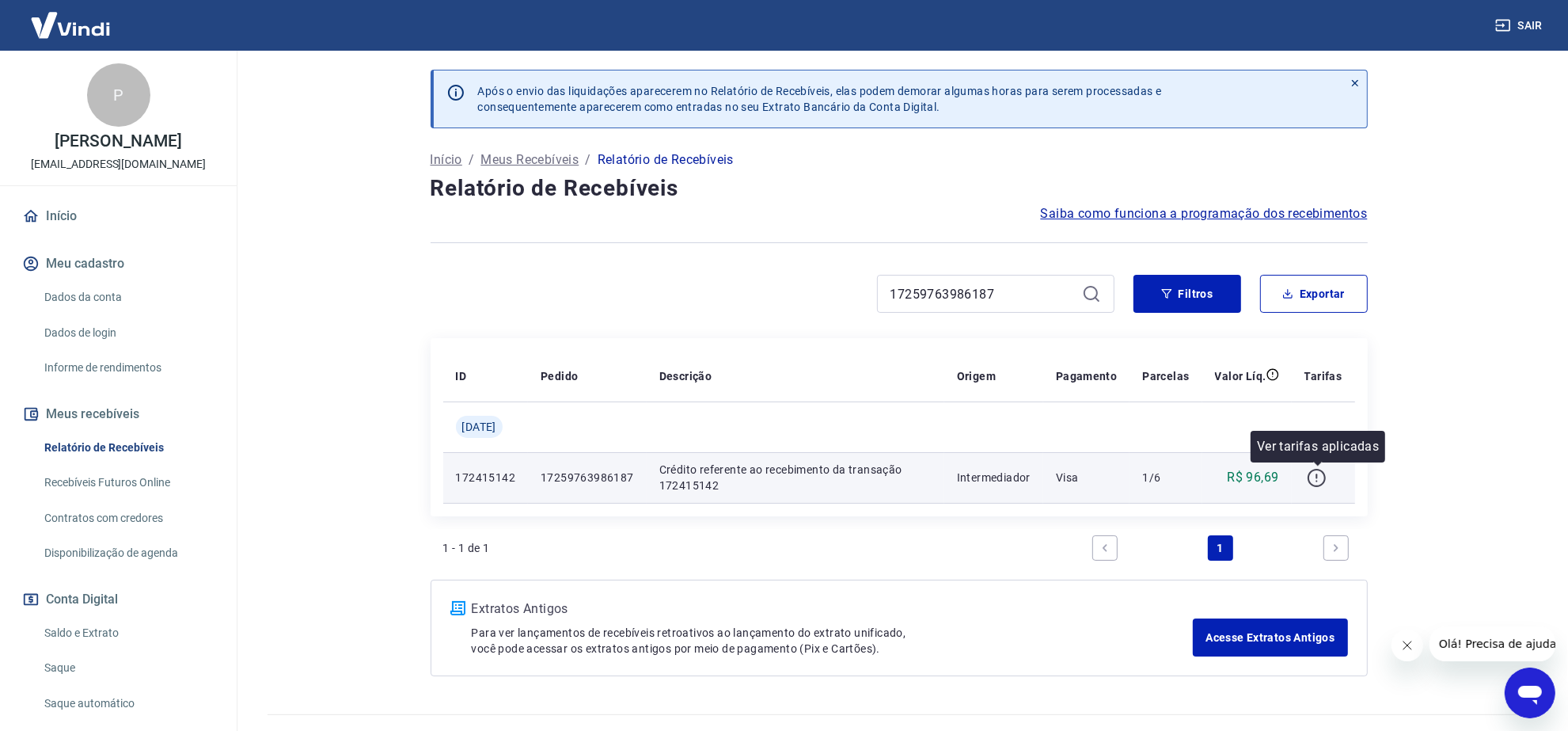
click at [1322, 476] on icon "button" at bounding box center [1317, 478] width 20 height 20
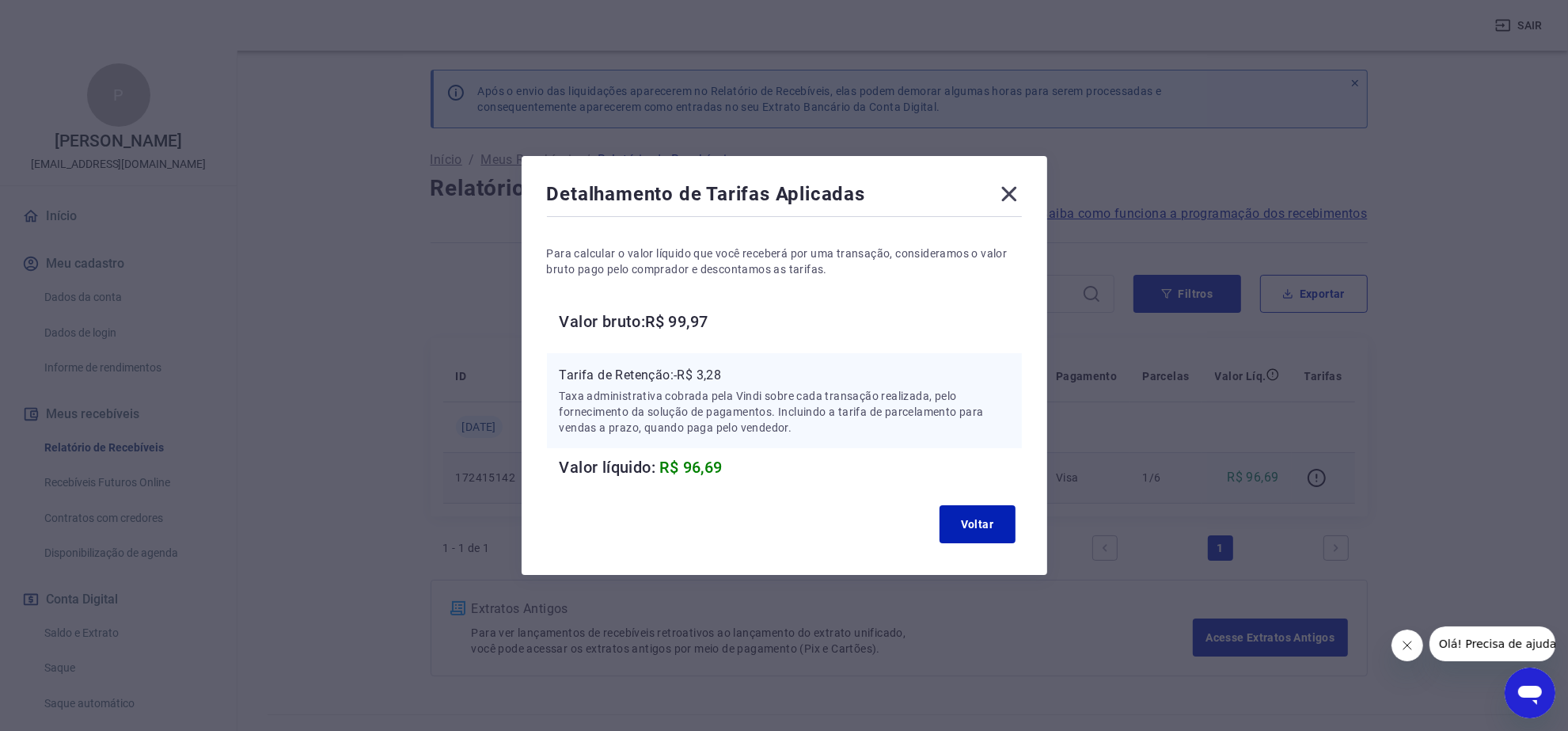
click at [1015, 196] on icon at bounding box center [1008, 194] width 15 height 15
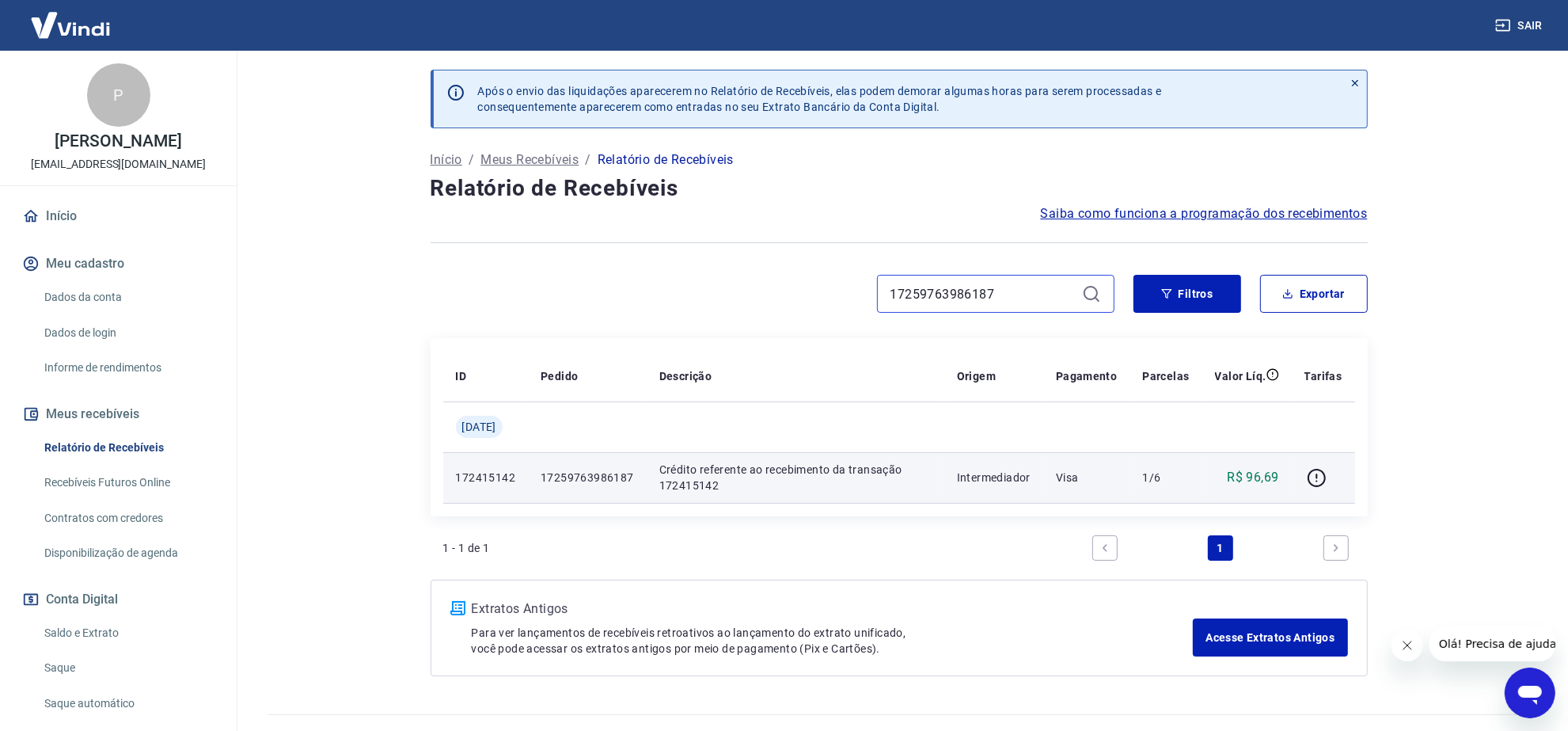
drag, startPoint x: 1007, startPoint y: 293, endPoint x: 832, endPoint y: 284, distance: 175.2
click at [832, 284] on div "17259763986187" at bounding box center [773, 294] width 684 height 38
paste input "335692261439"
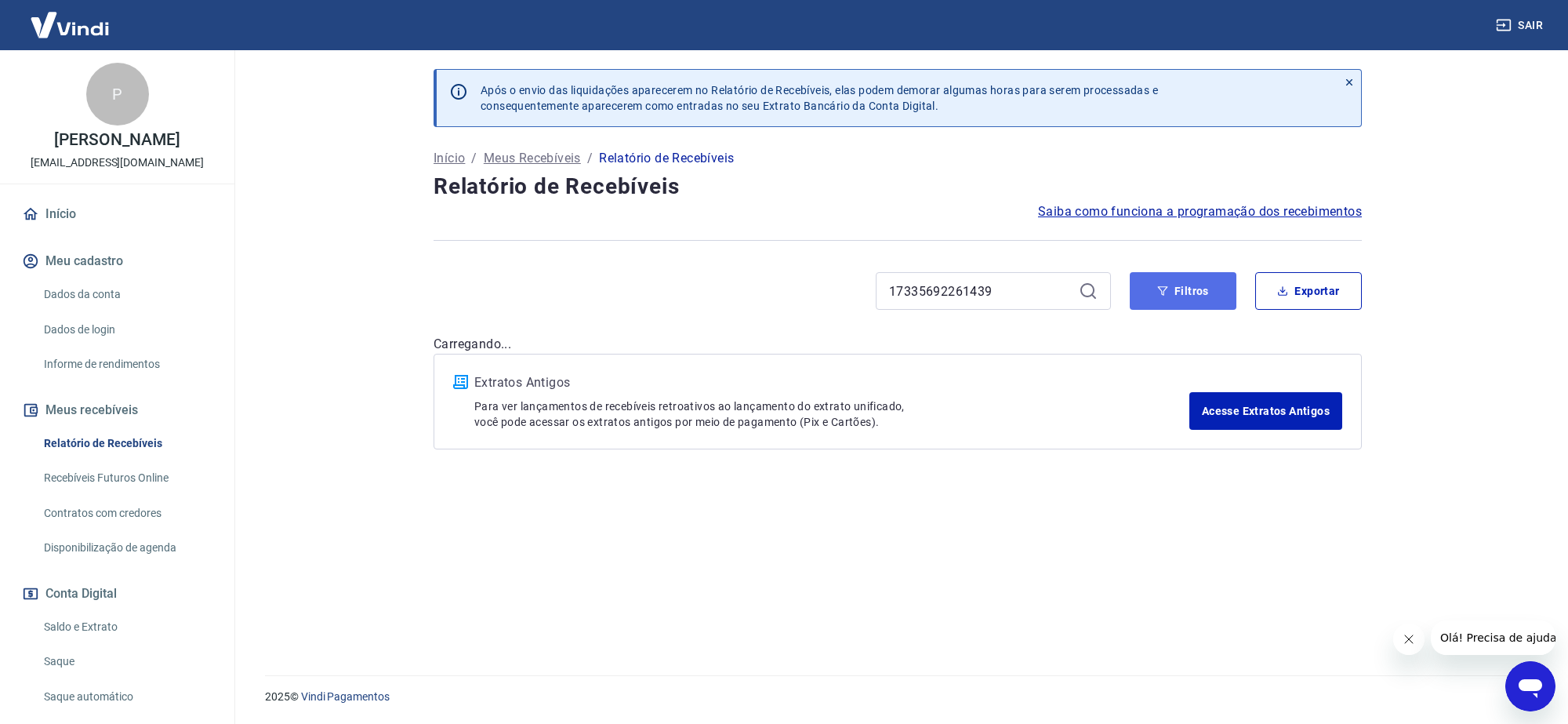
click at [1146, 286] on button "Filtros" at bounding box center [1183, 291] width 107 height 38
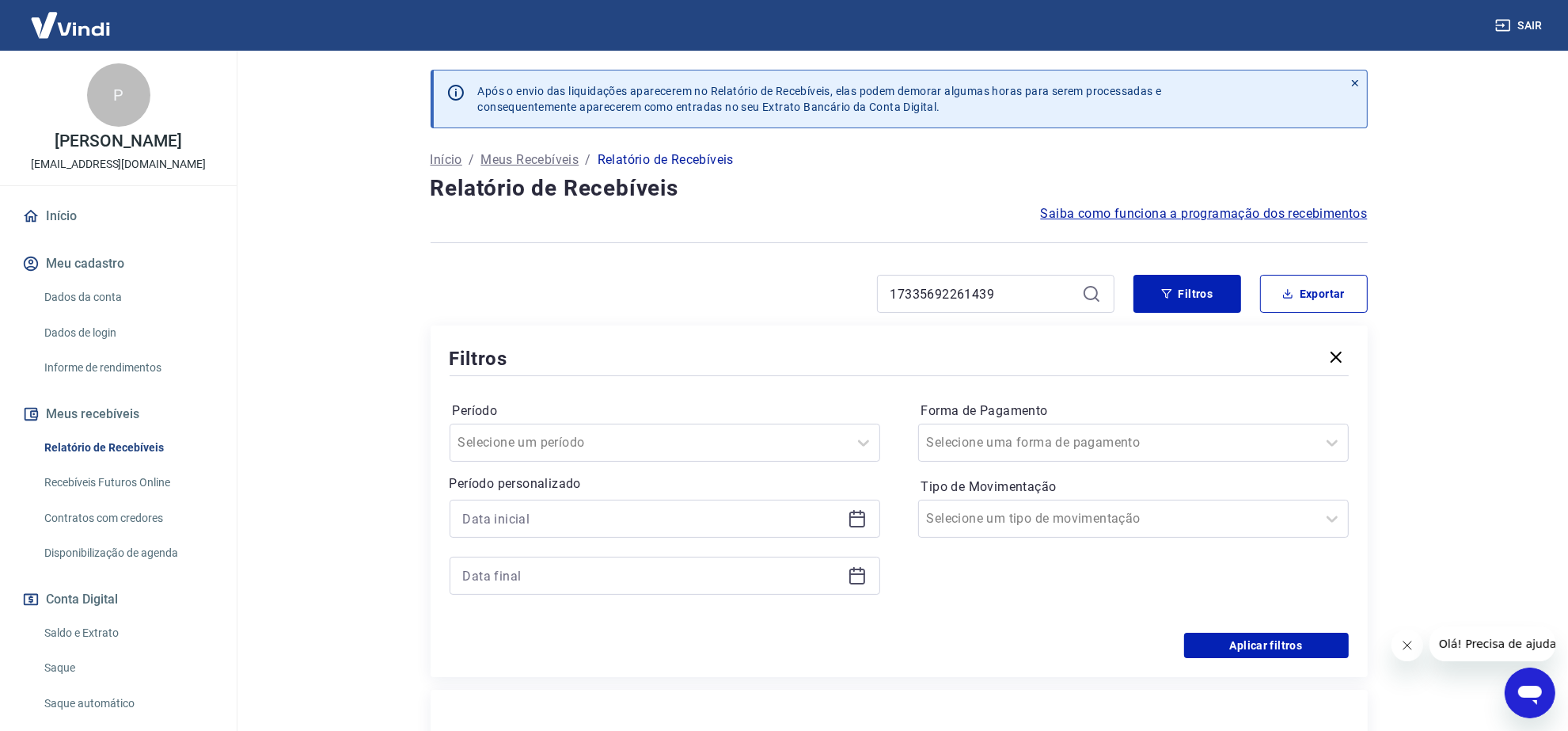
click at [1086, 293] on icon at bounding box center [1091, 293] width 19 height 19
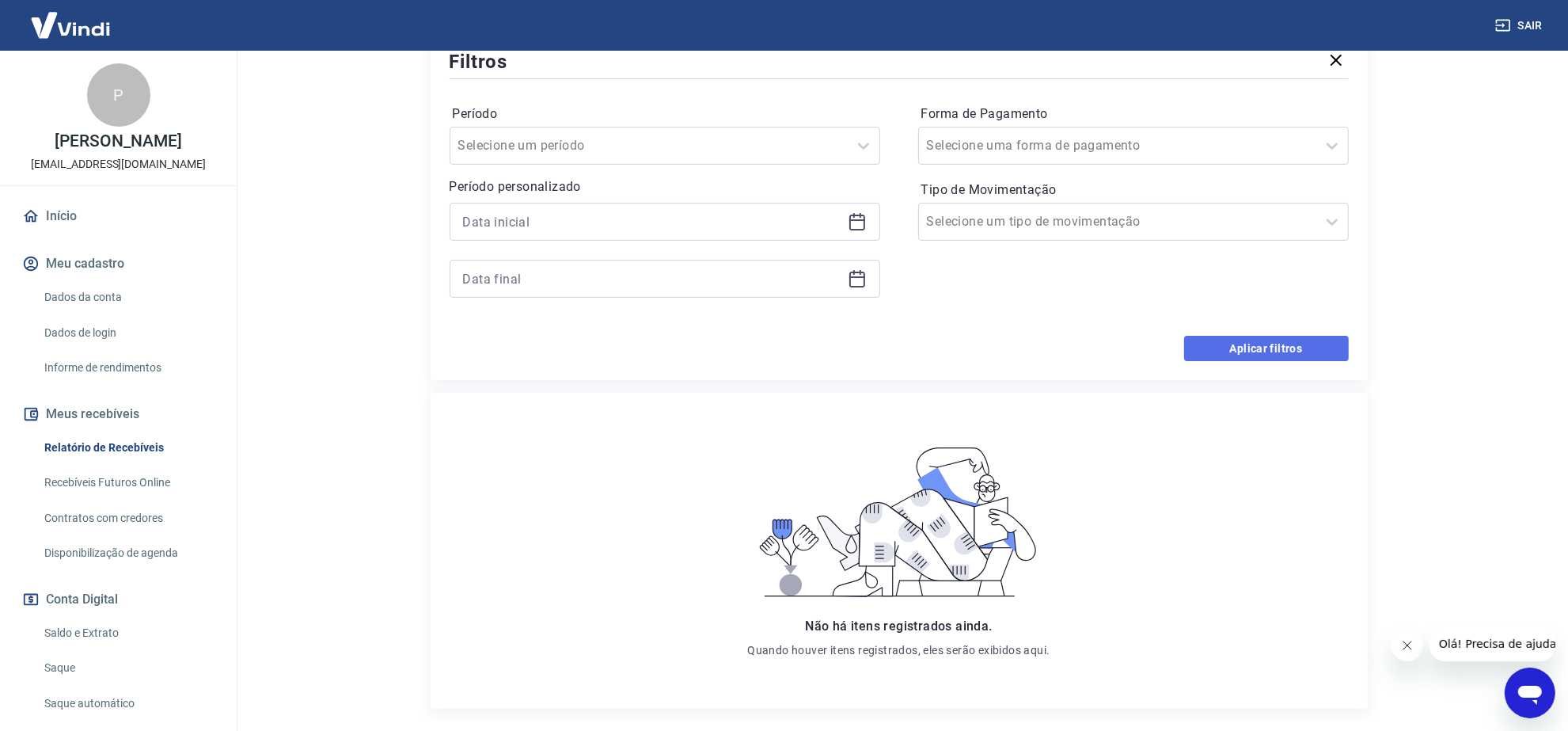
click at [1247, 353] on button "Aplicar filtros" at bounding box center [1266, 348] width 165 height 25
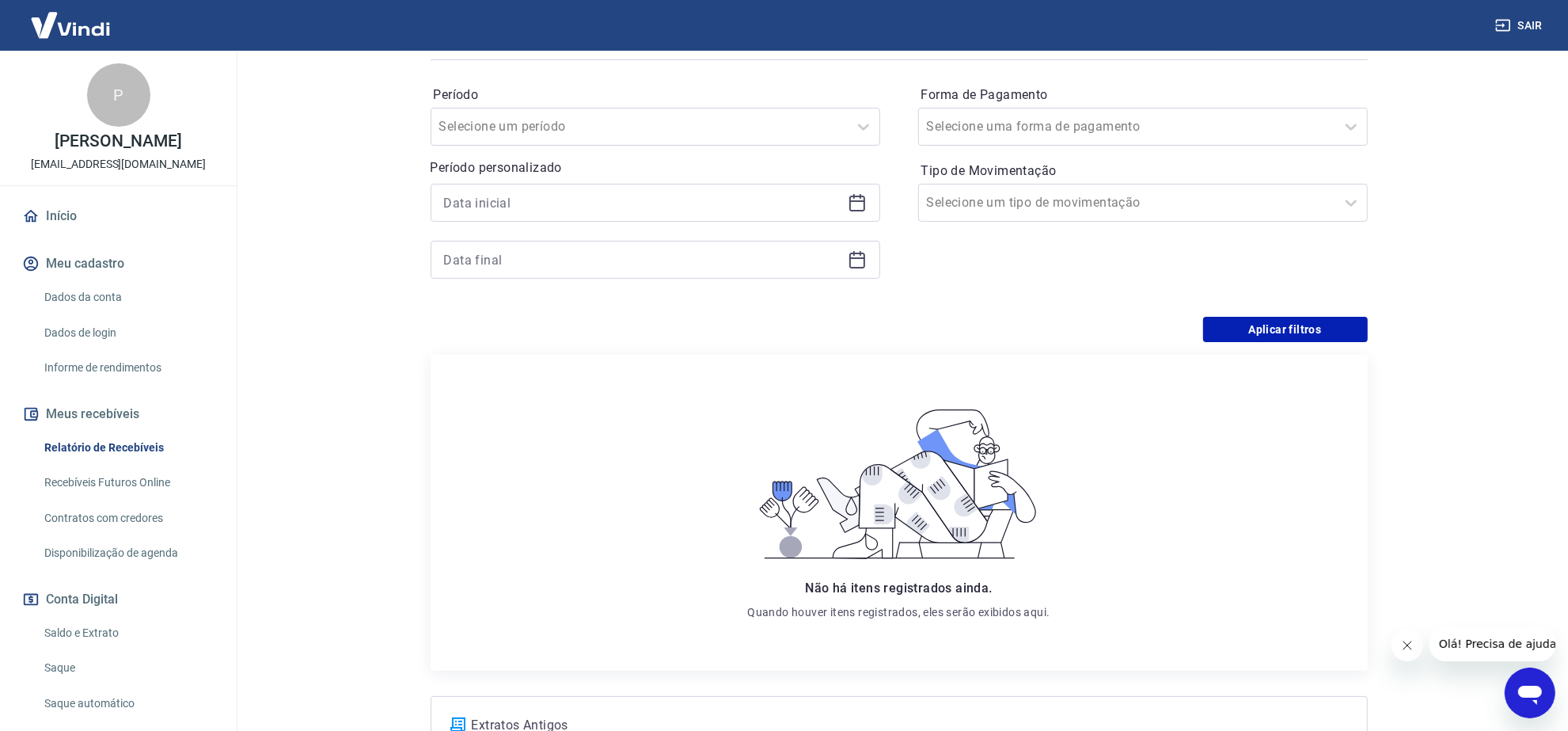
scroll to position [135, 0]
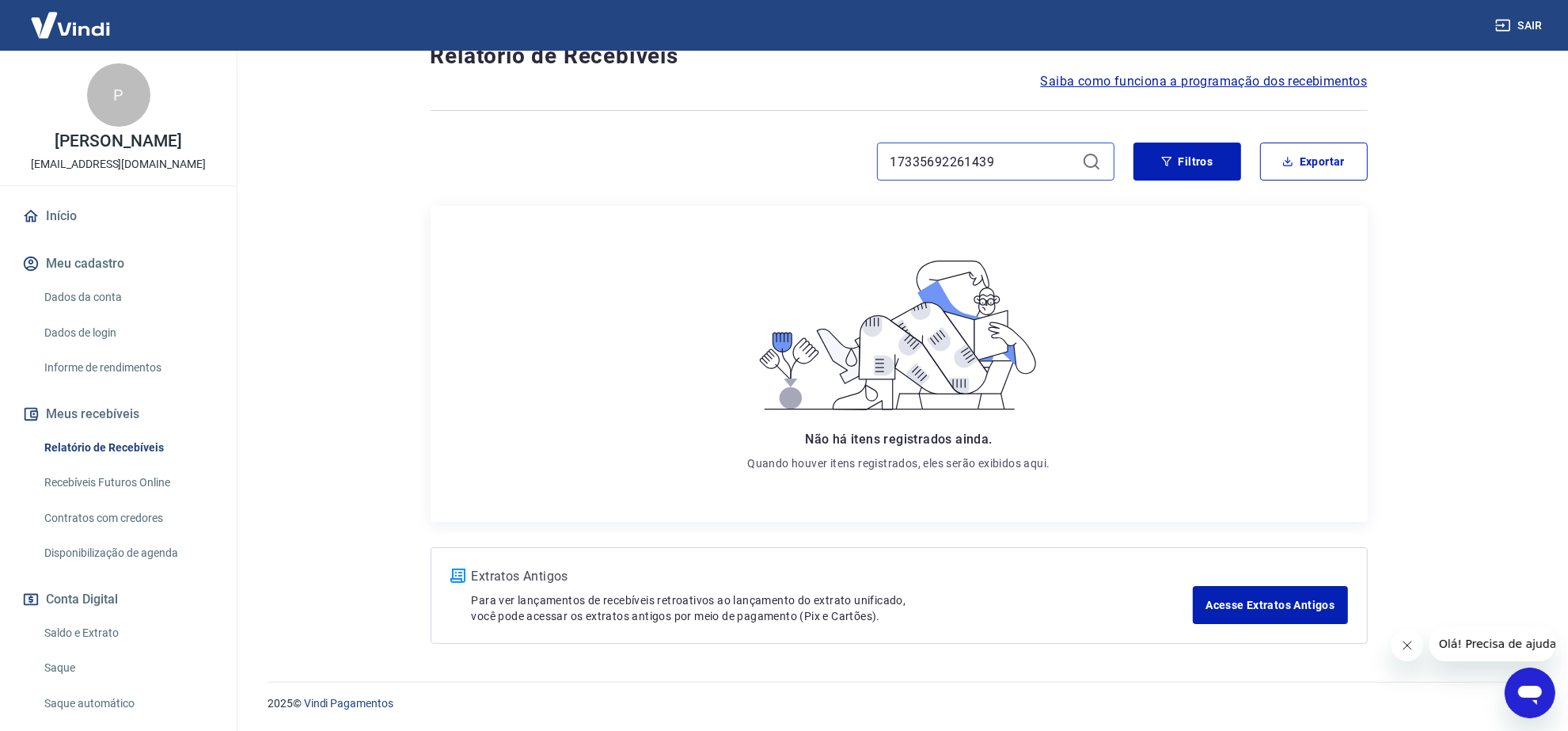
drag, startPoint x: 970, startPoint y: 161, endPoint x: 807, endPoint y: 159, distance: 163.0
click at [808, 160] on div "17335692261439" at bounding box center [773, 162] width 684 height 38
paste input "120851692580"
click at [1091, 158] on icon at bounding box center [1091, 161] width 19 height 19
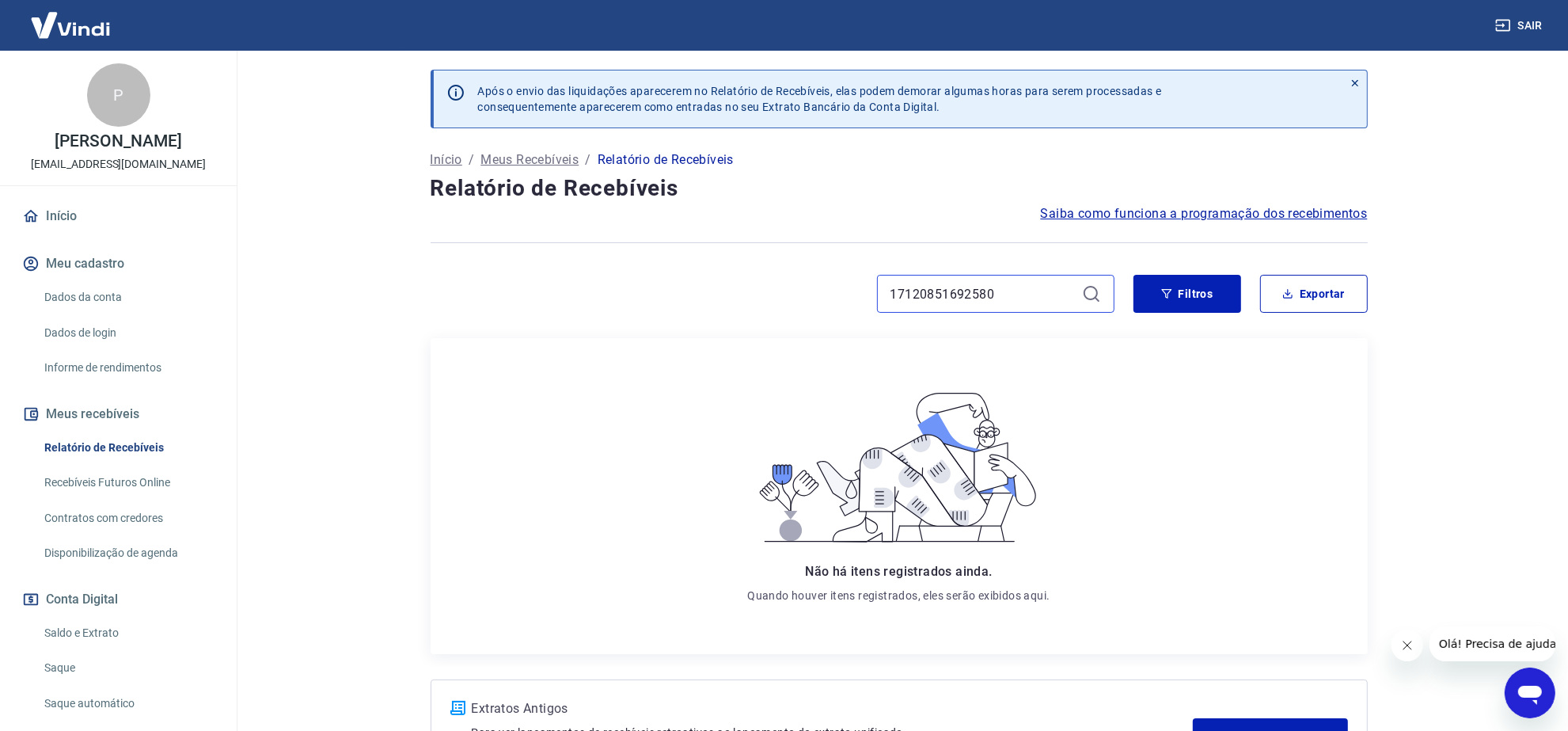
drag, startPoint x: 910, startPoint y: 301, endPoint x: 825, endPoint y: 301, distance: 85.0
click at [825, 301] on div "17120851692580" at bounding box center [773, 294] width 684 height 38
paste input "305741124204"
click at [1090, 295] on icon at bounding box center [1091, 293] width 19 height 19
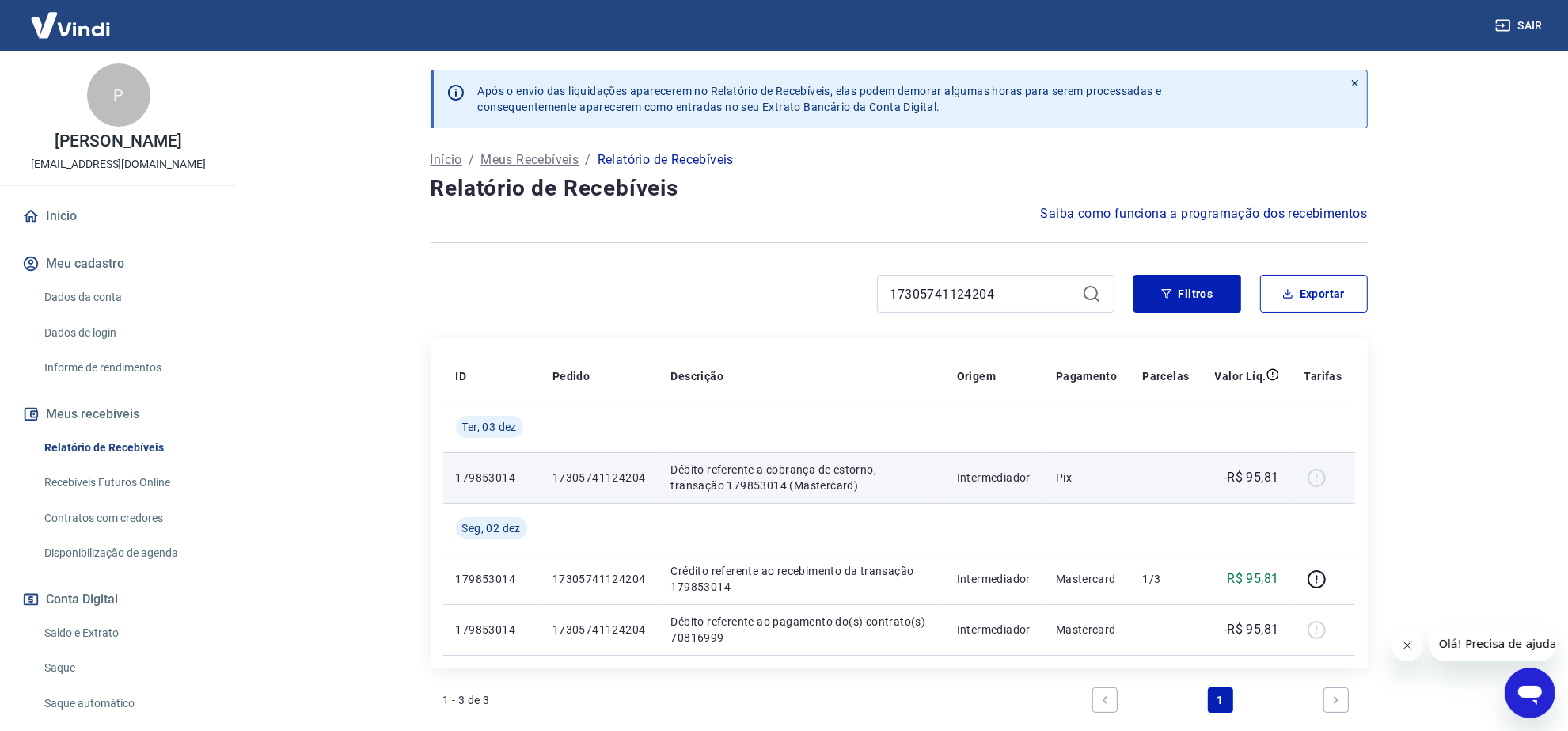
scroll to position [99, 0]
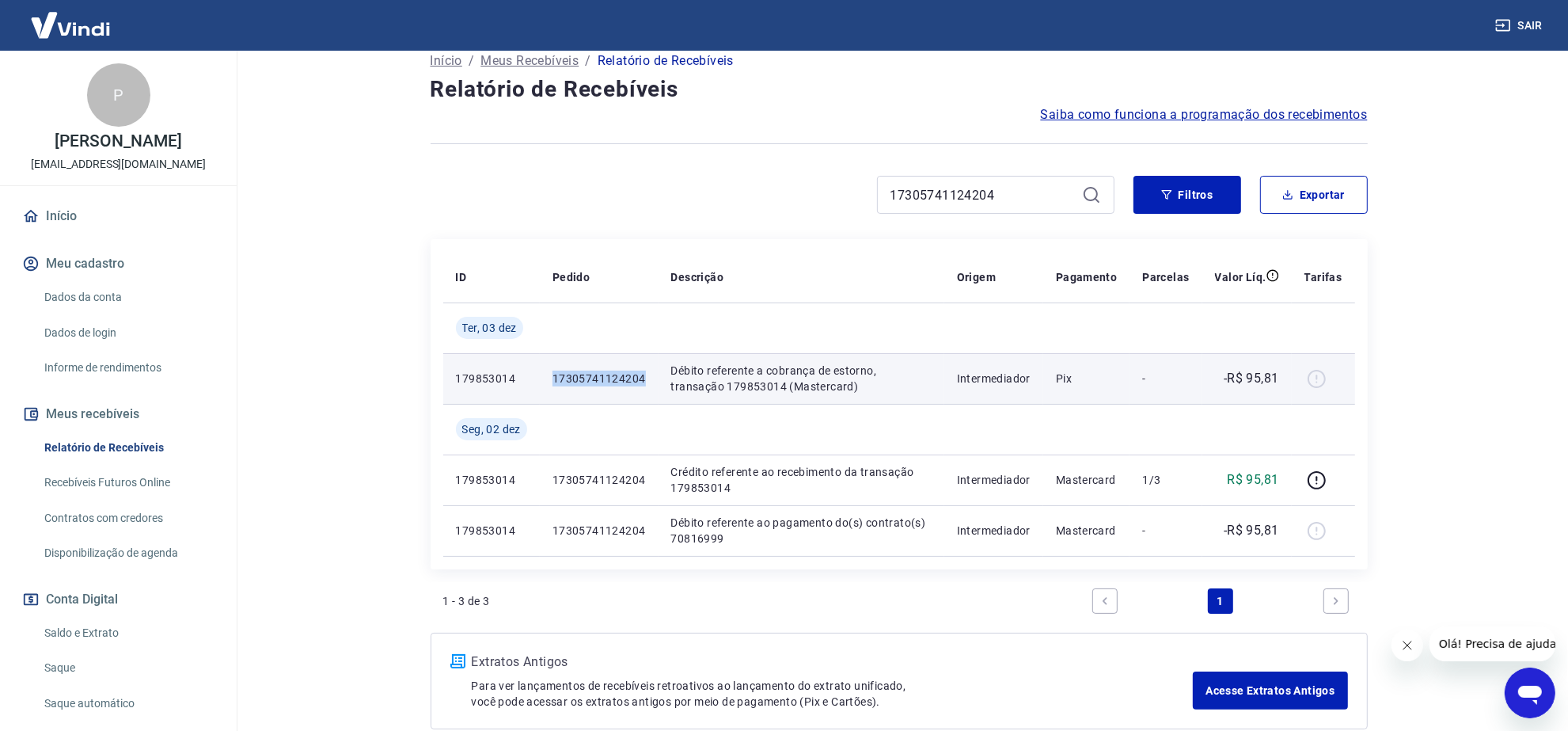
drag, startPoint x: 553, startPoint y: 378, endPoint x: 644, endPoint y: 383, distance: 91.1
click at [644, 383] on p "17305741124204" at bounding box center [599, 379] width 93 height 16
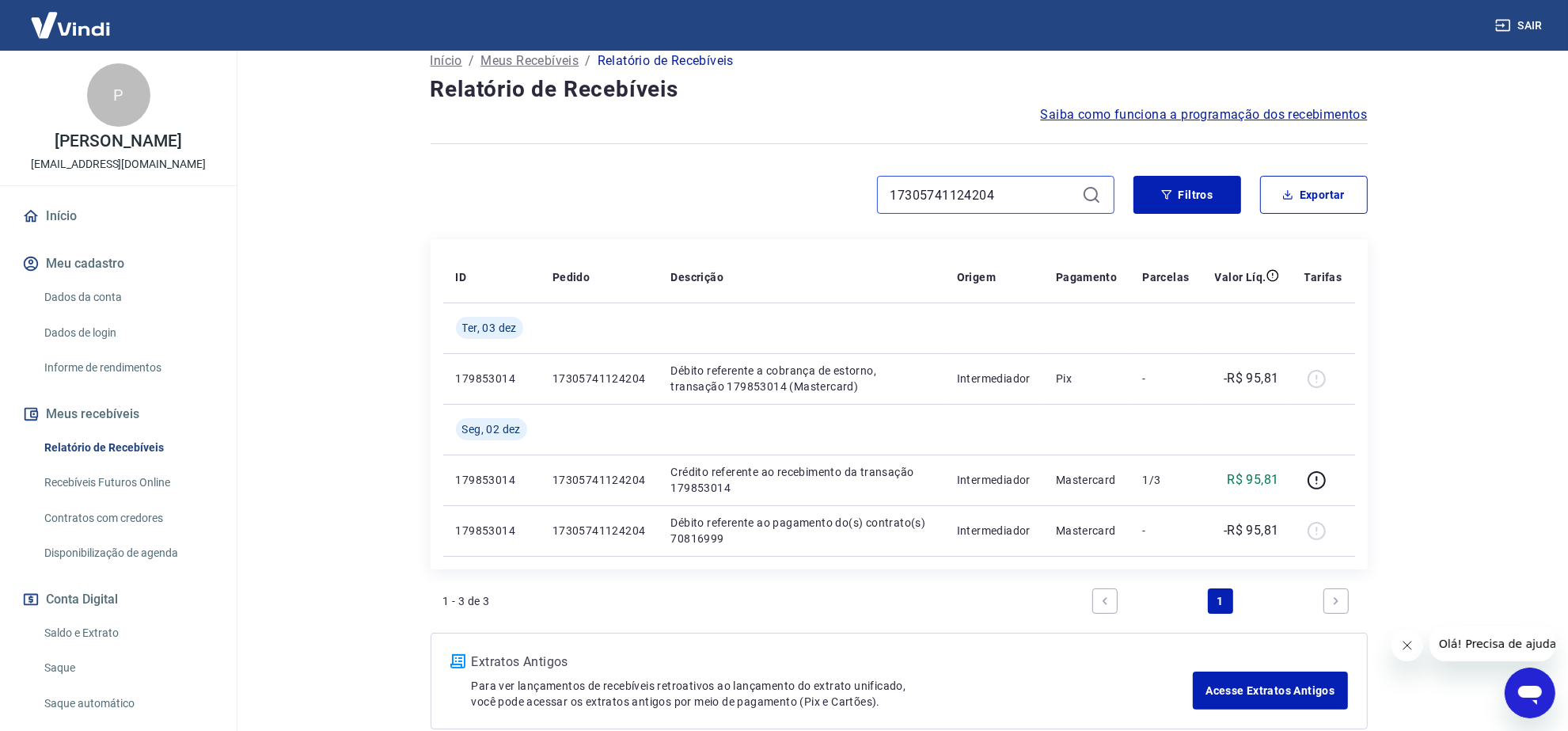
drag, startPoint x: 938, startPoint y: 192, endPoint x: 770, endPoint y: 188, distance: 168.0
click at [771, 188] on div "17305741124204" at bounding box center [773, 195] width 684 height 38
paste input "146827807005"
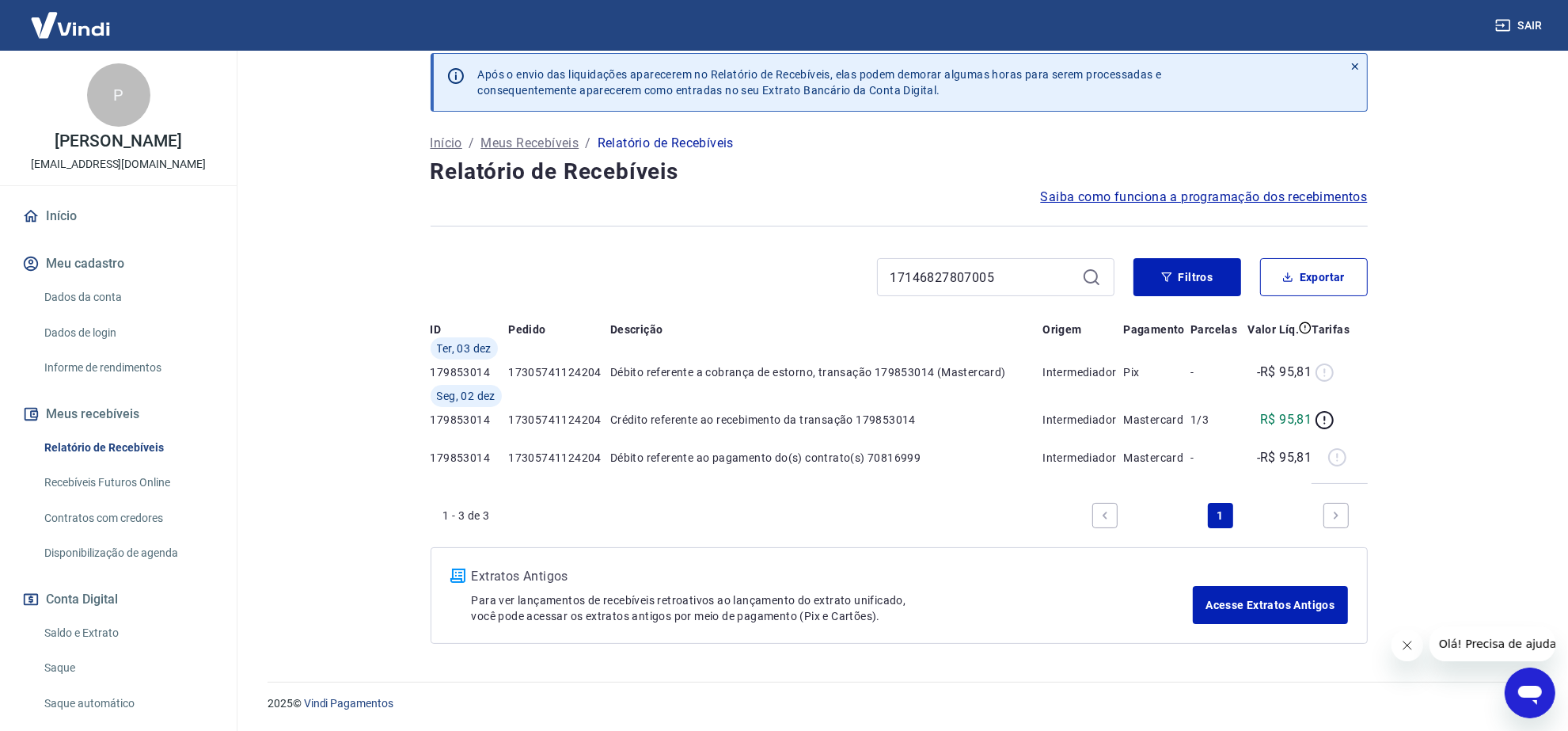
click at [1087, 268] on icon at bounding box center [1091, 277] width 19 height 19
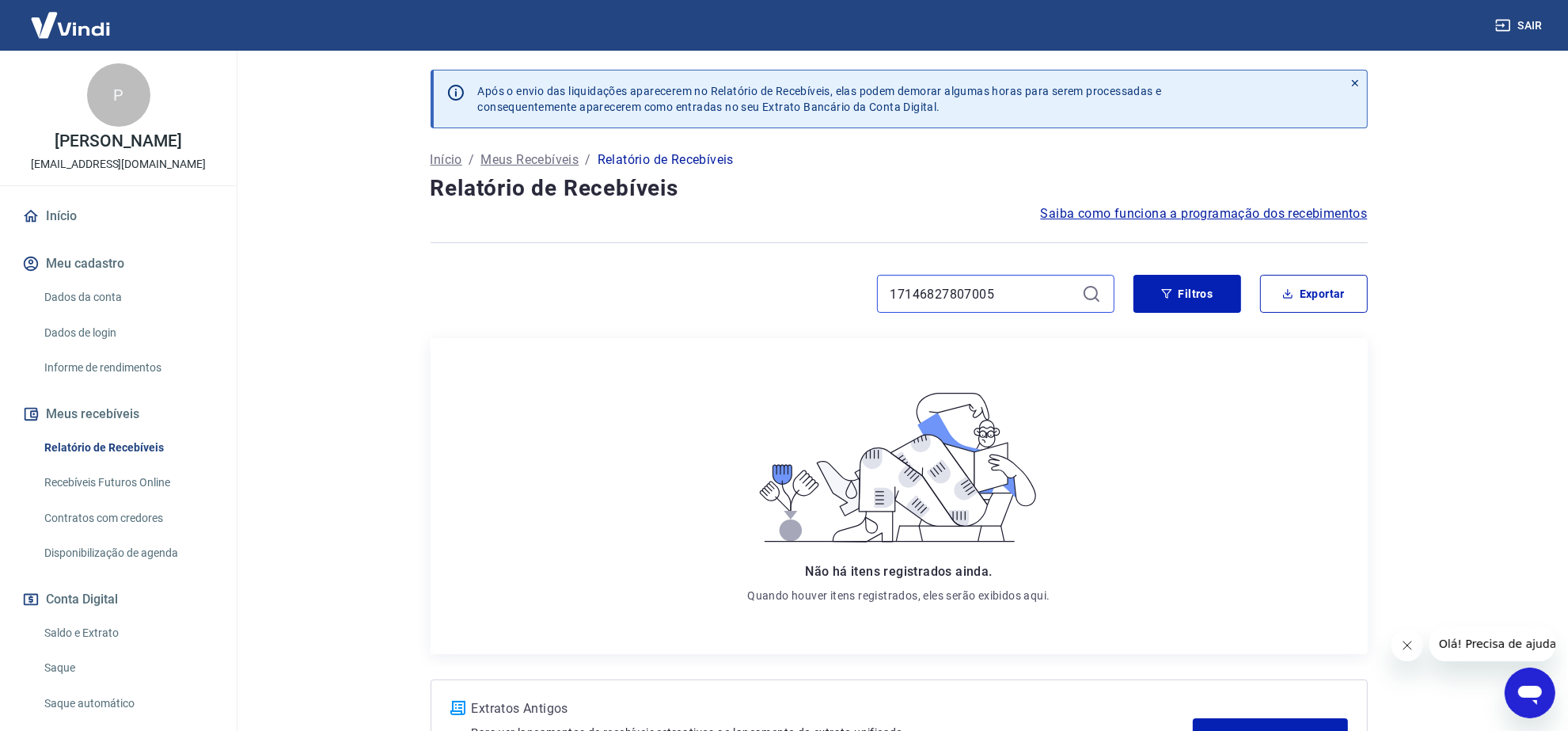
drag, startPoint x: 1030, startPoint y: 298, endPoint x: 1001, endPoint y: 285, distance: 31.8
click at [832, 288] on div "17146827807005" at bounding box center [773, 294] width 684 height 38
paste input "660103363"
click at [1205, 288] on button "Filtros" at bounding box center [1187, 294] width 108 height 38
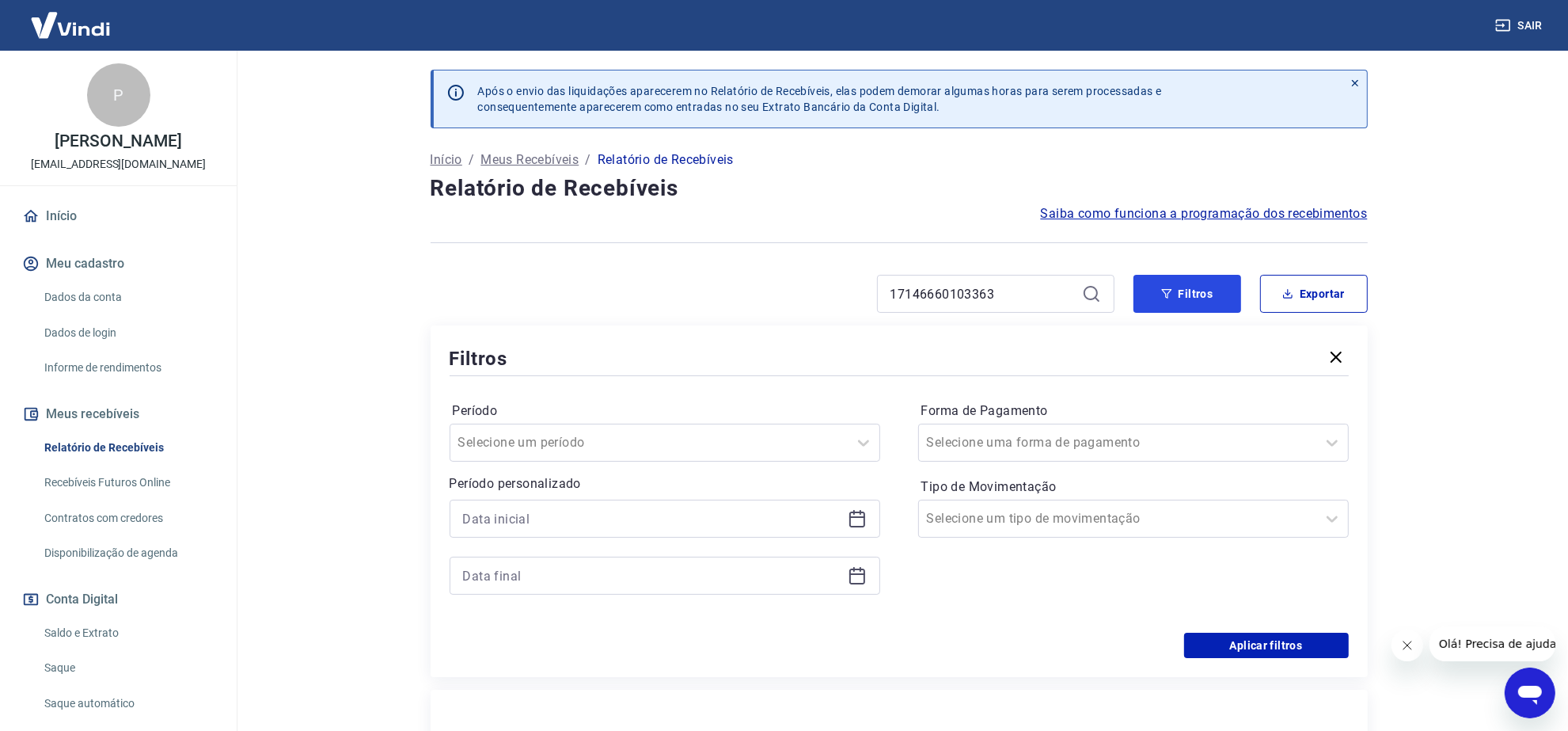
scroll to position [99, 0]
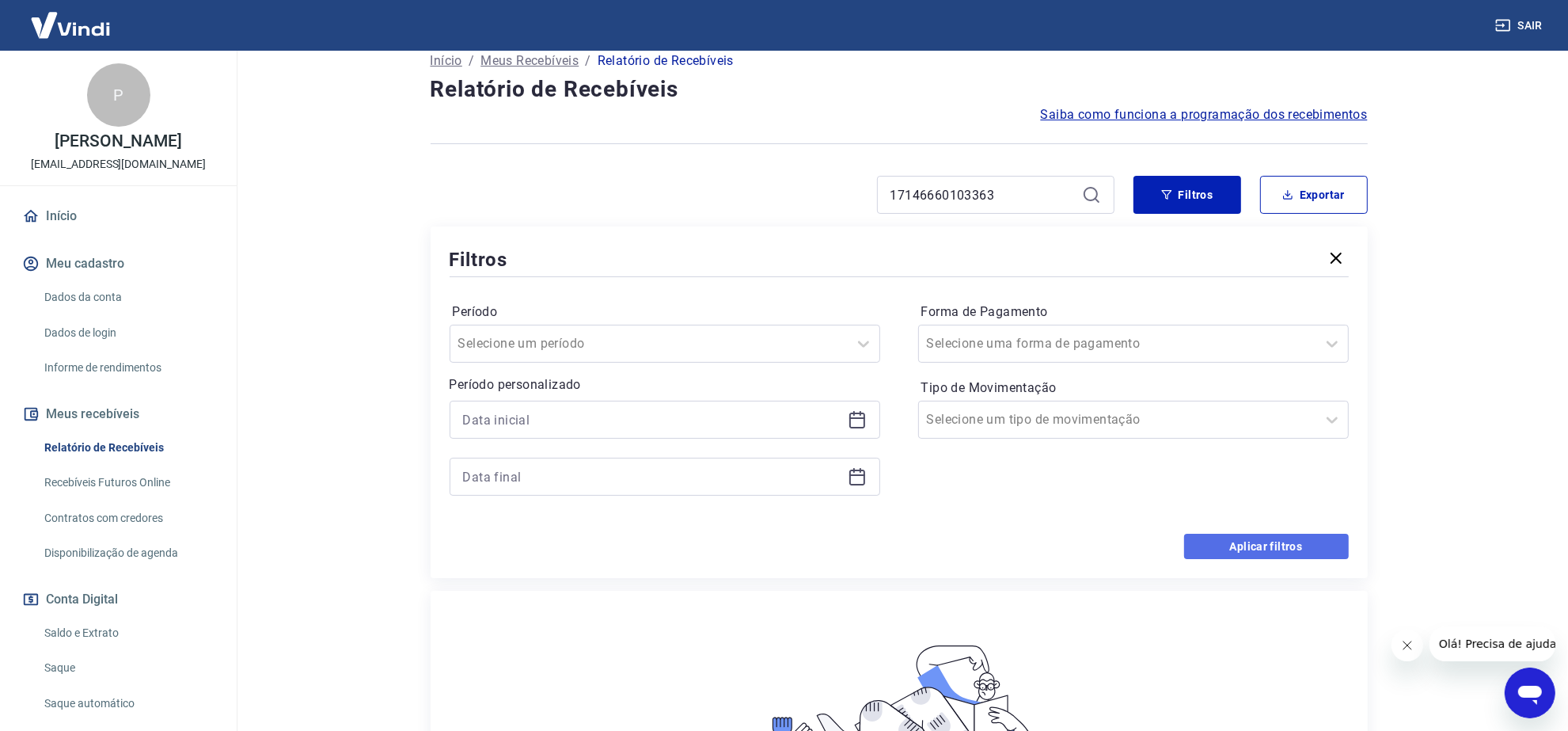
click at [1286, 544] on button "Aplicar filtros" at bounding box center [1266, 546] width 165 height 25
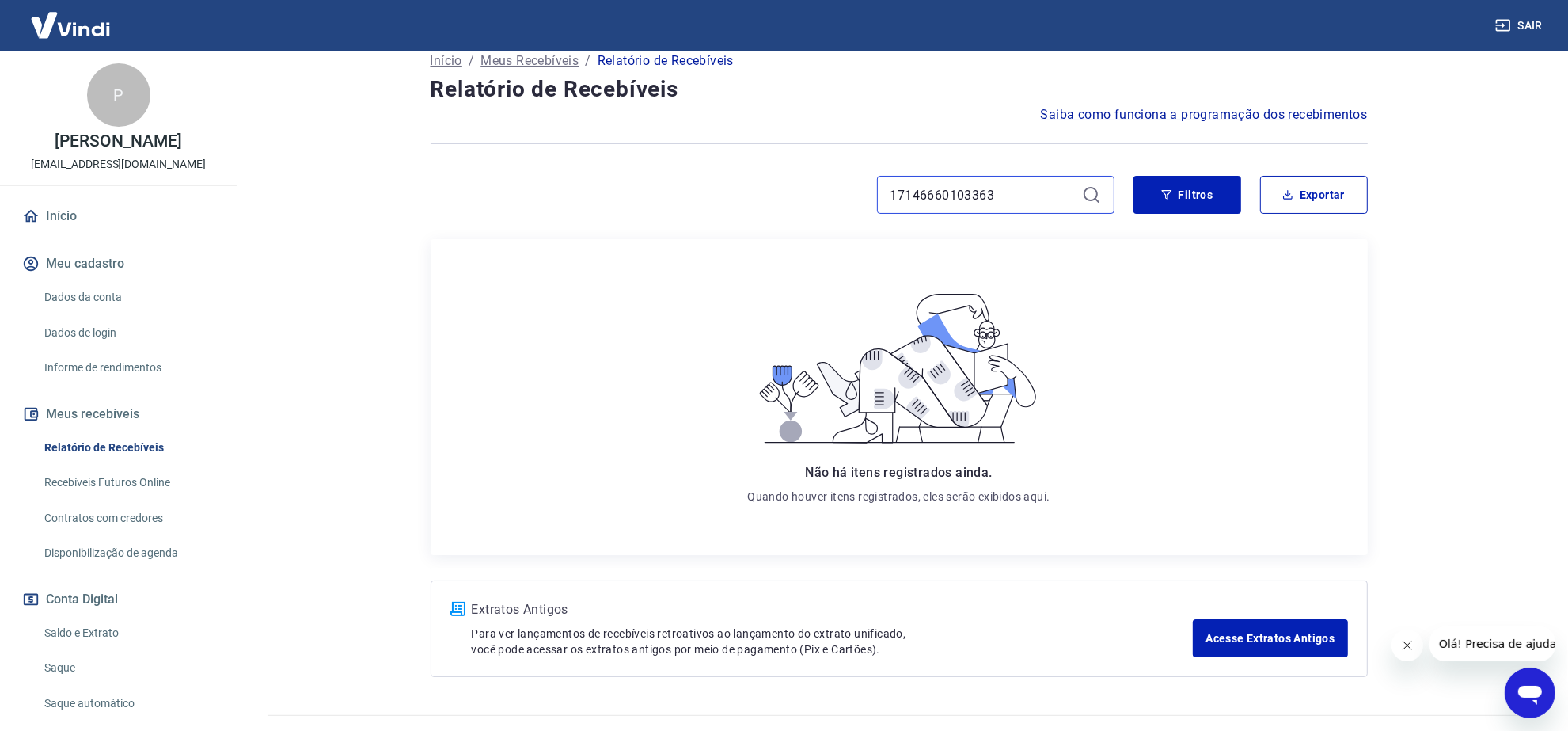
drag, startPoint x: 890, startPoint y: 182, endPoint x: 911, endPoint y: 257, distance: 77.9
click at [803, 166] on div "Após o envio das liquidações aparecerem no Relatório de Recebíveis, elas podem …" at bounding box center [899, 324] width 975 height 745
paste input "531587058"
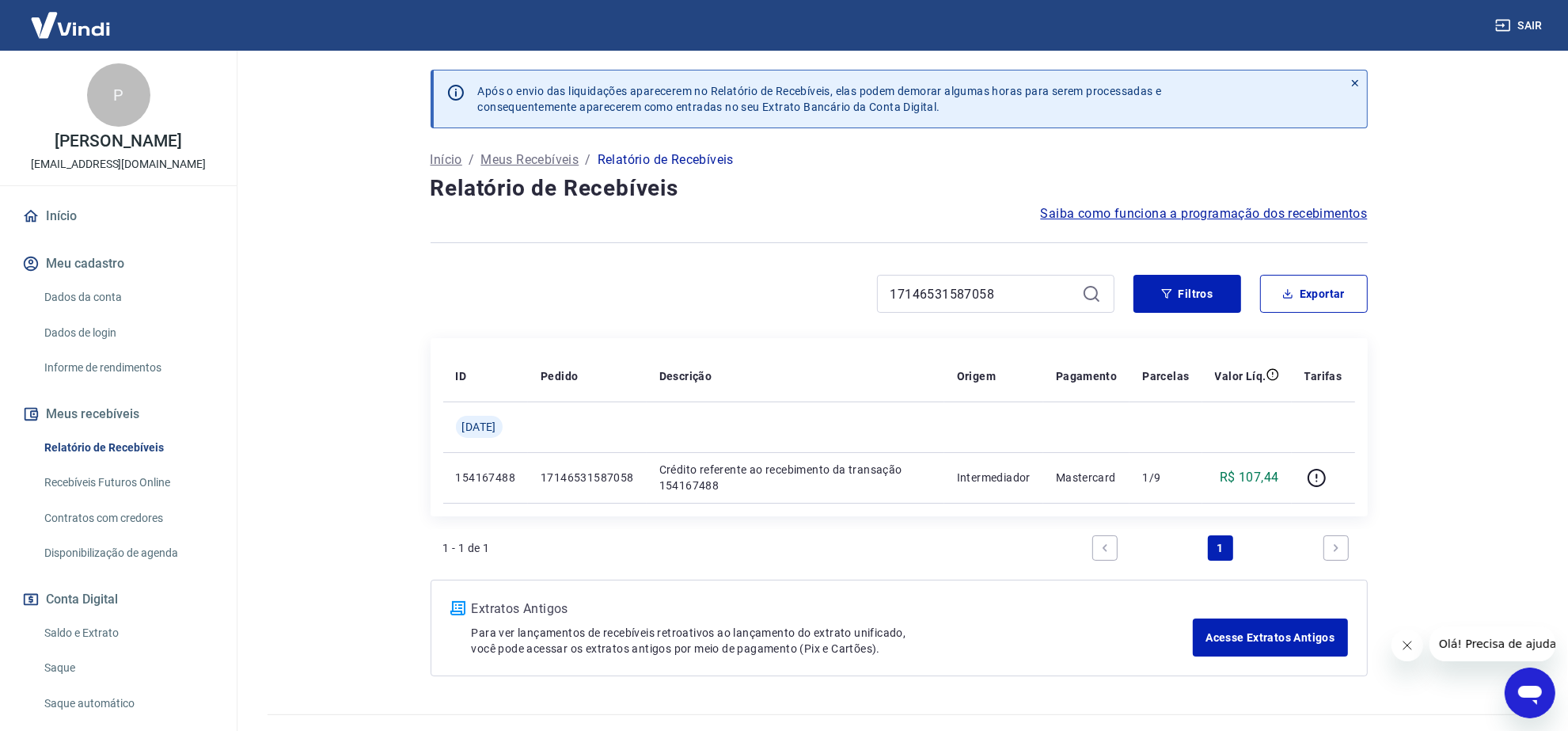
click at [1089, 295] on icon at bounding box center [1091, 293] width 19 height 19
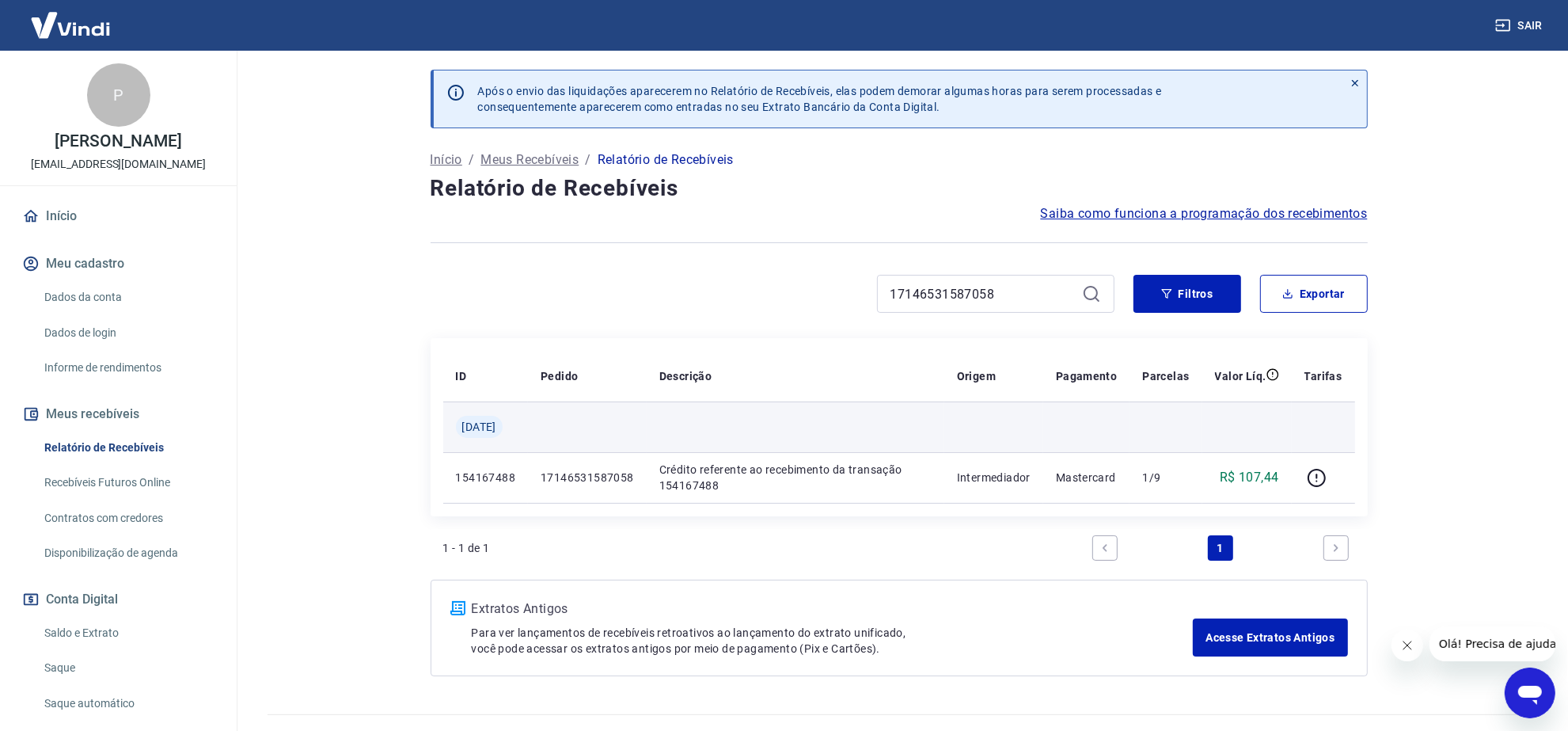
scroll to position [32, 0]
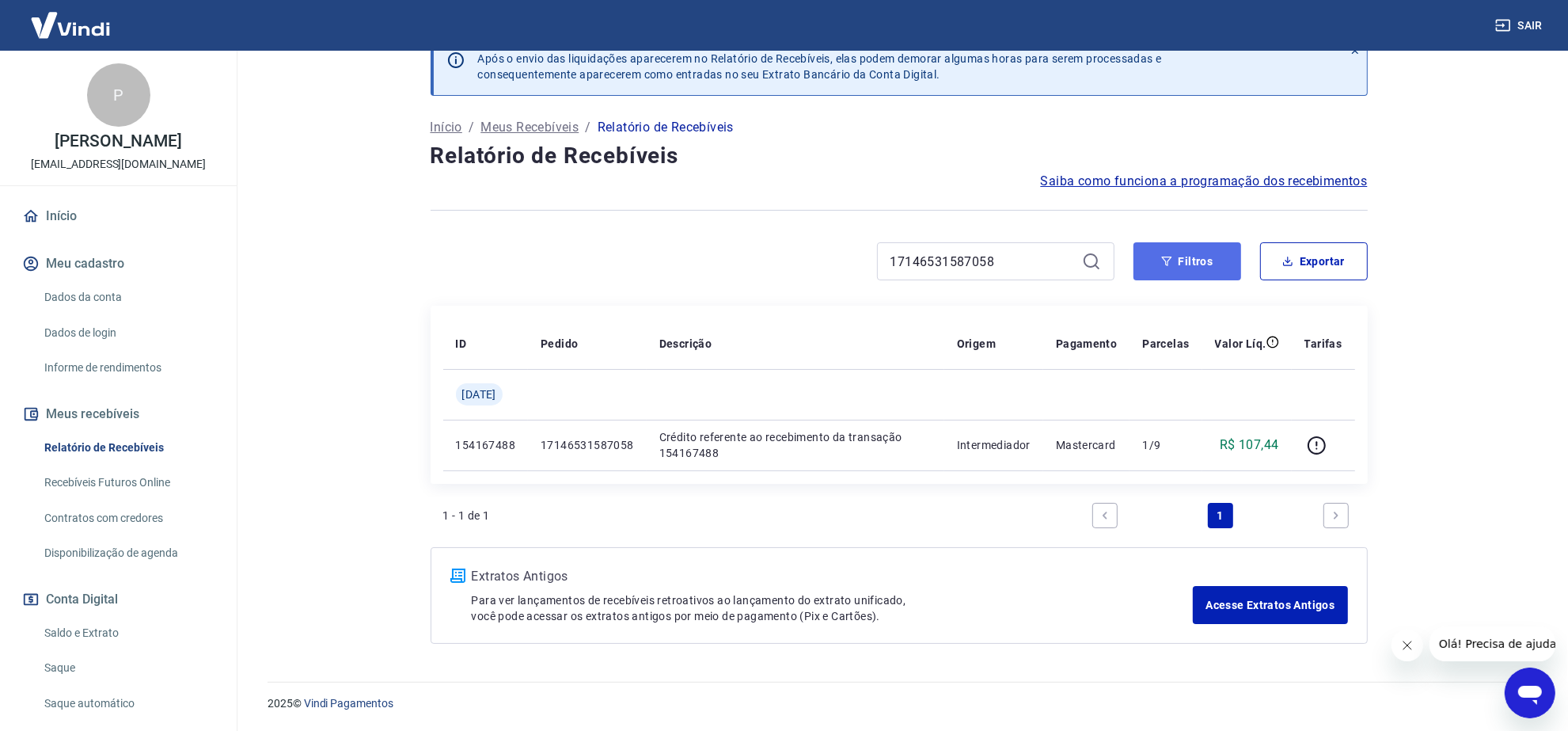
click at [1197, 263] on button "Filtros" at bounding box center [1187, 261] width 108 height 38
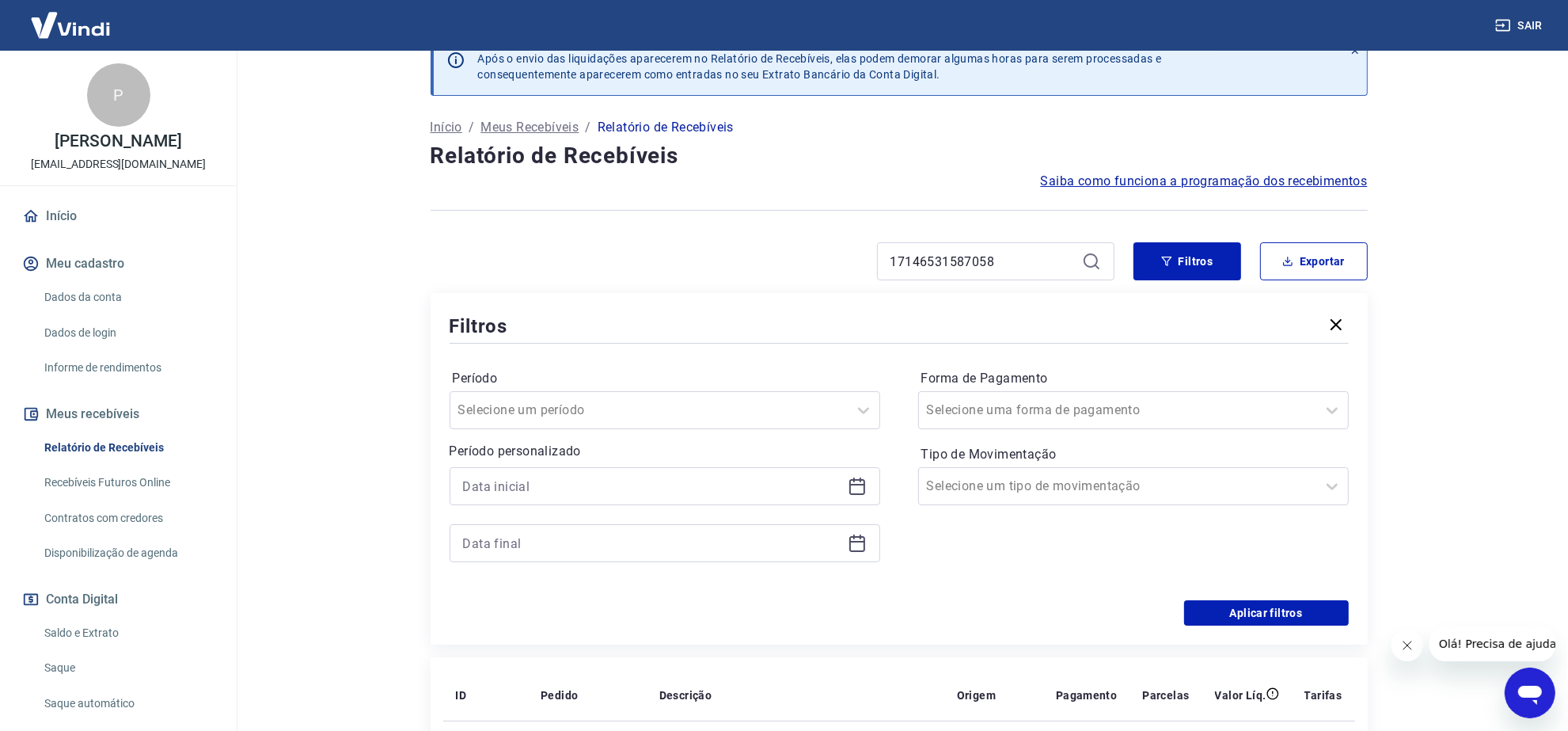
click at [1094, 259] on icon at bounding box center [1091, 261] width 19 height 19
click at [1282, 620] on button "Aplicar filtros" at bounding box center [1266, 612] width 165 height 25
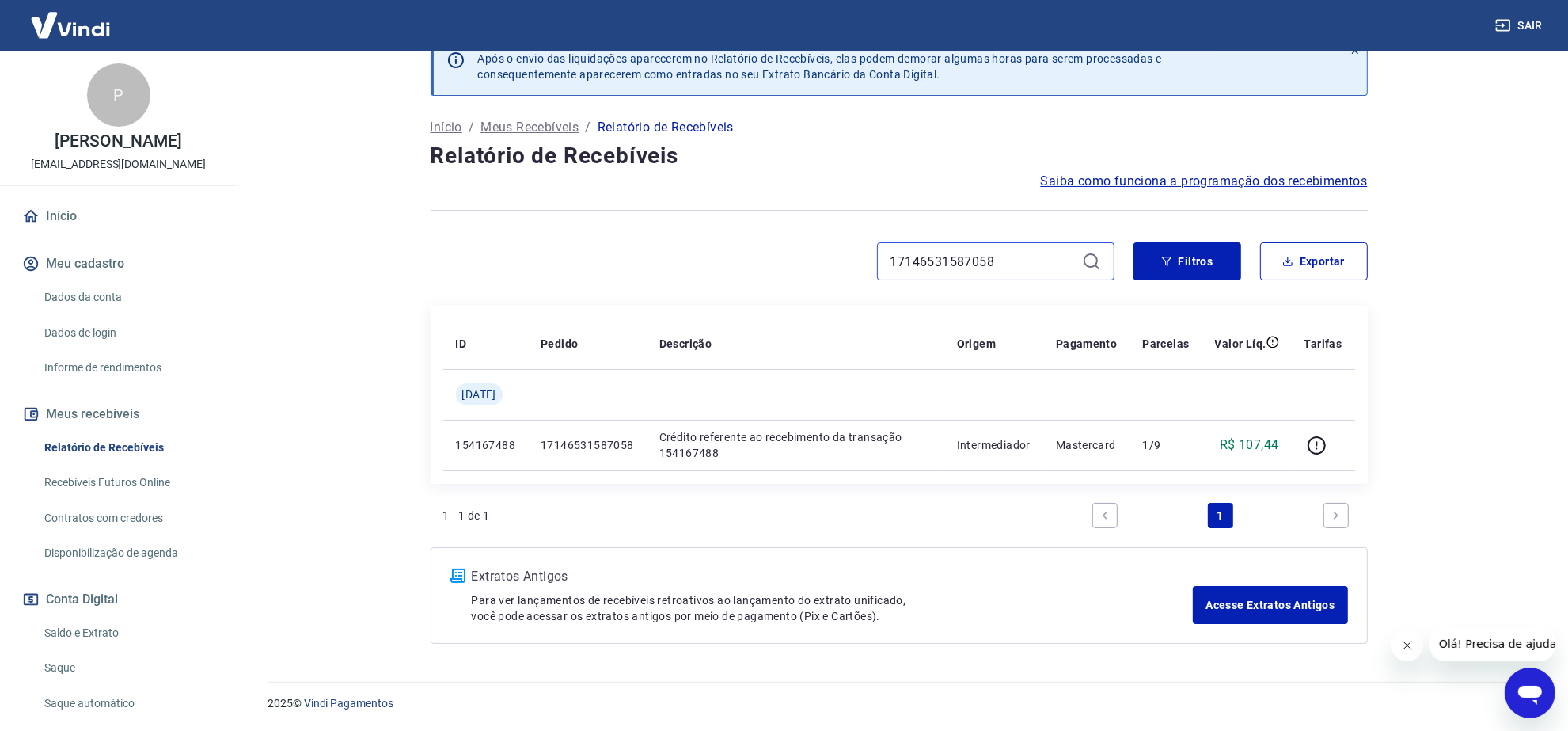
click at [789, 263] on div "17146531587058" at bounding box center [773, 261] width 684 height 38
paste input "63022565565"
click at [1085, 260] on icon at bounding box center [1091, 261] width 19 height 19
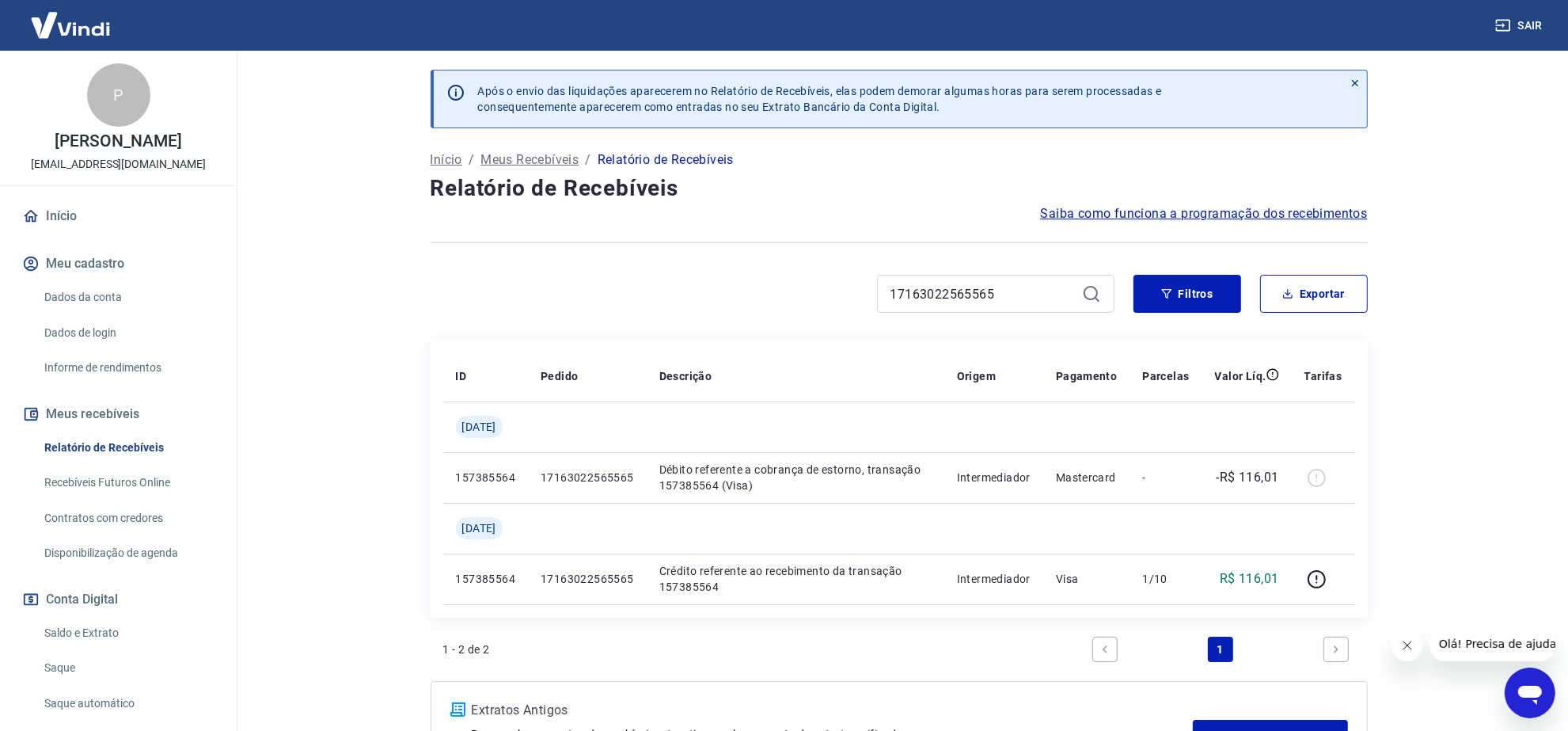
scroll to position [99, 0]
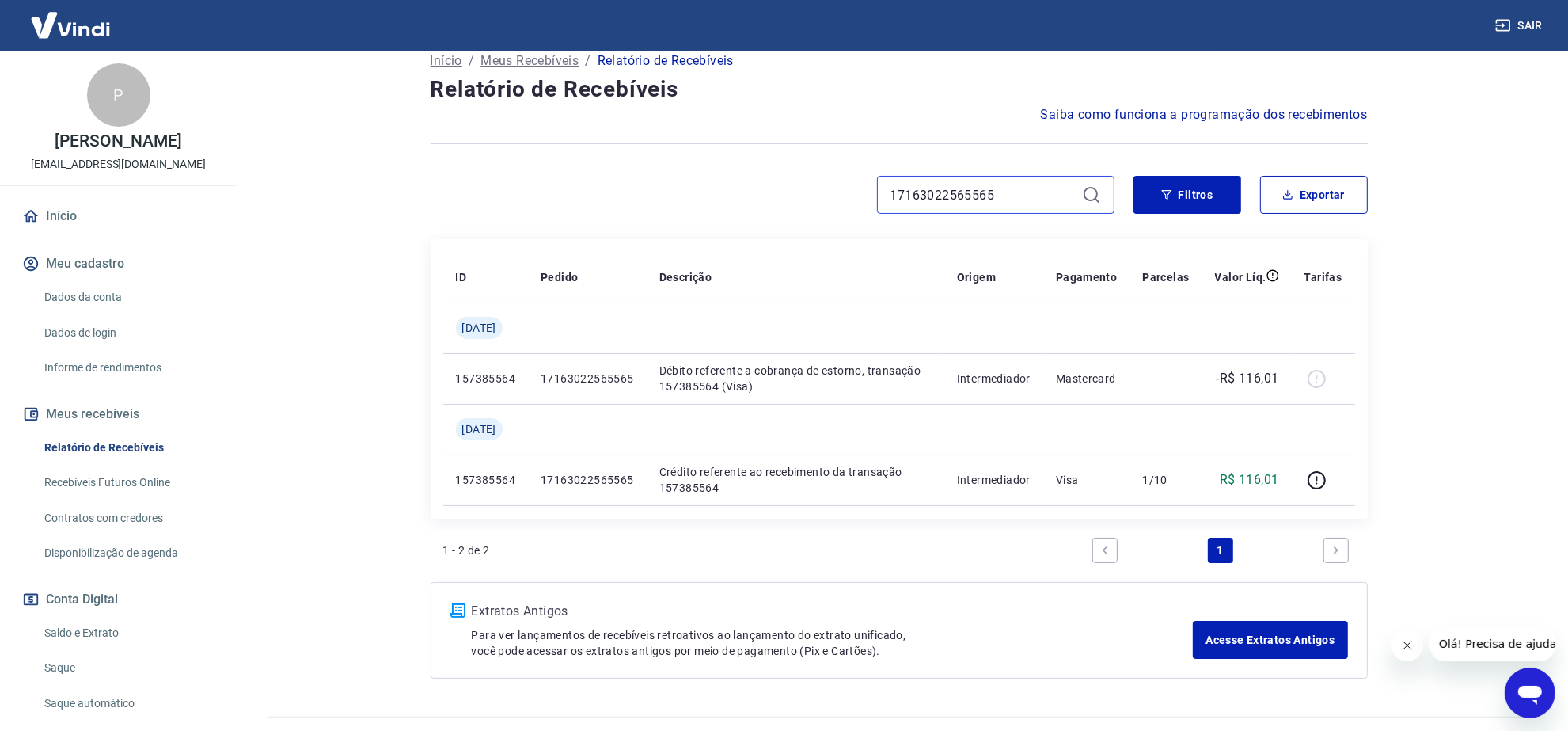
drag, startPoint x: 946, startPoint y: 199, endPoint x: 858, endPoint y: 183, distance: 89.4
click at [858, 185] on div "17163022565565" at bounding box center [773, 195] width 684 height 38
paste input "70949926610"
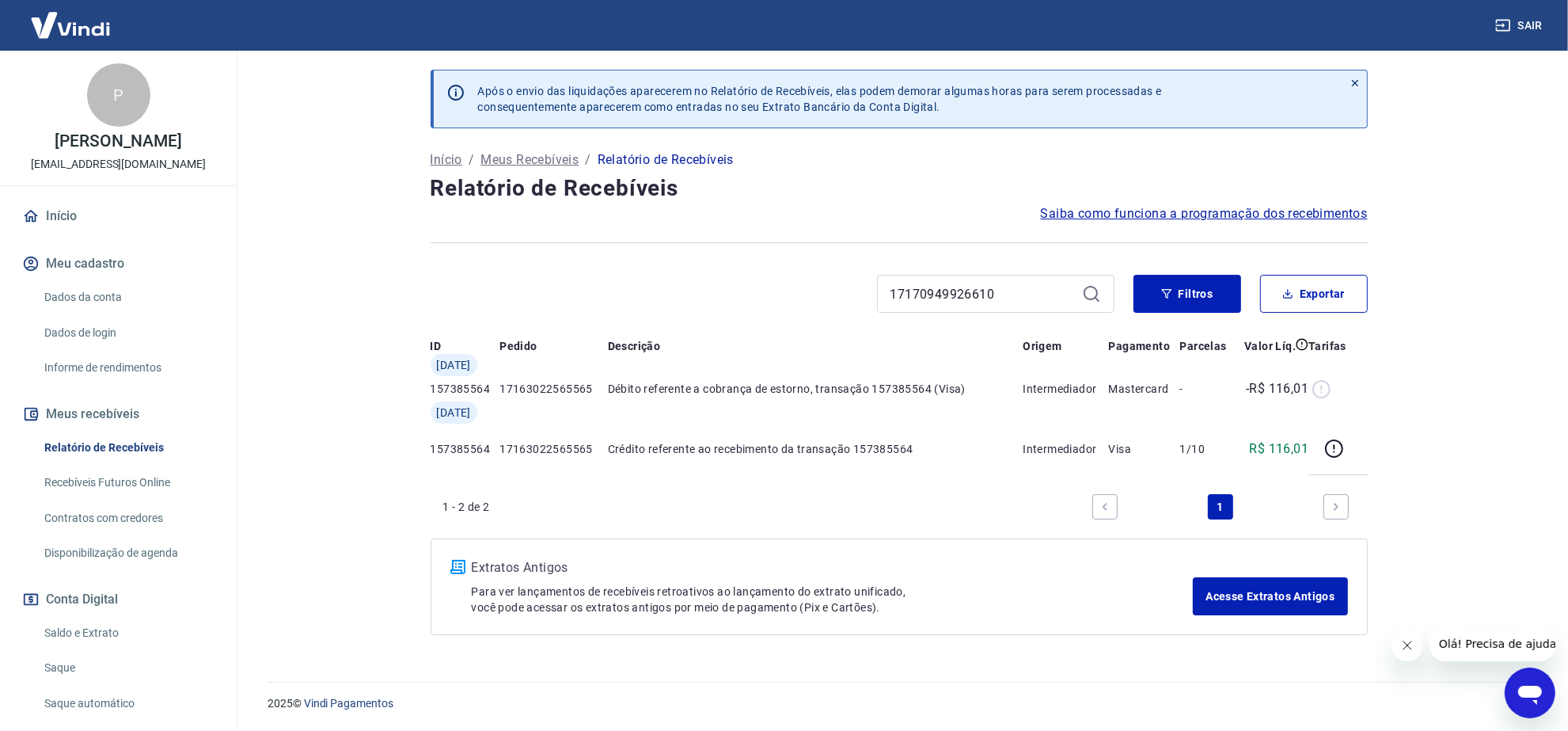
click at [1091, 284] on icon at bounding box center [1091, 293] width 19 height 19
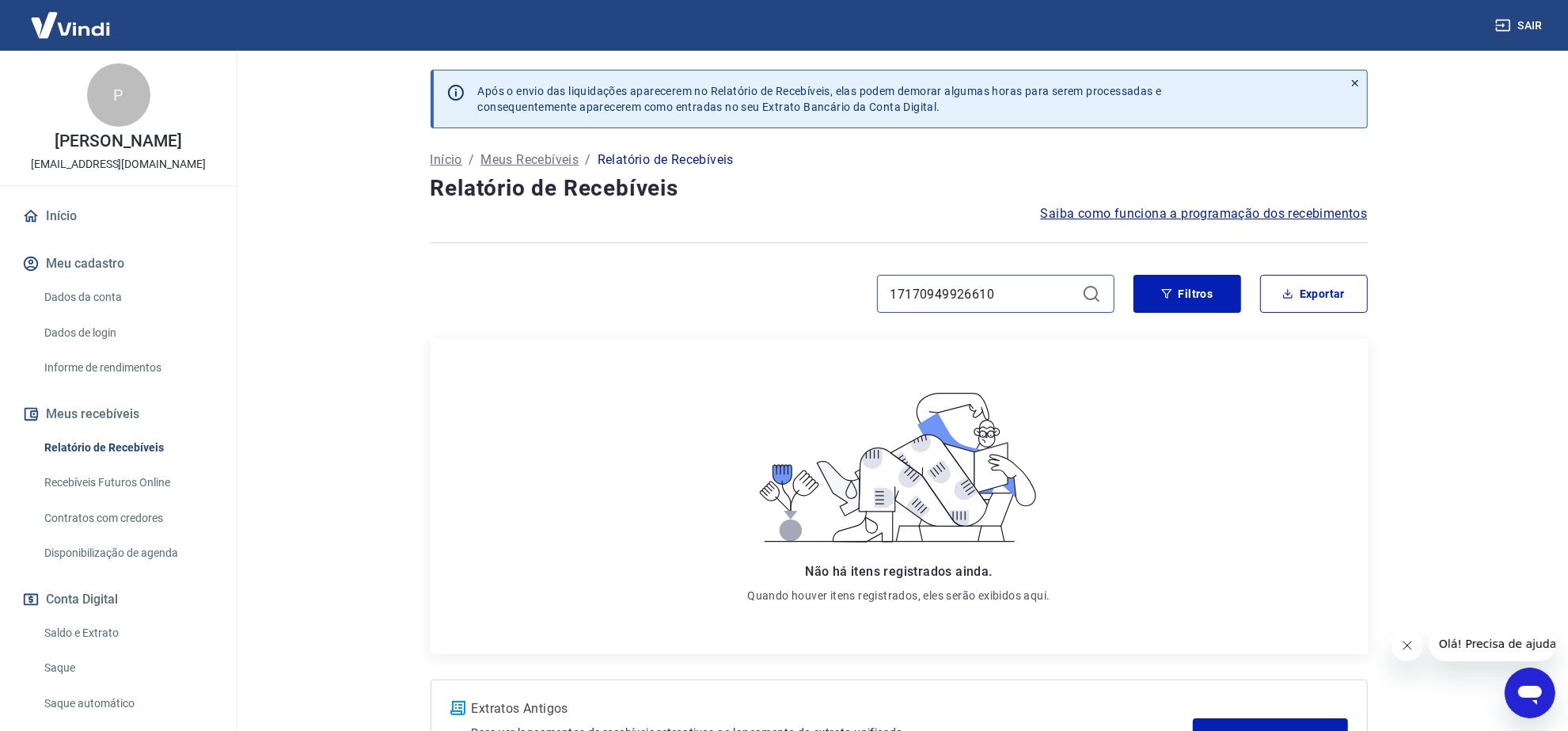
drag, startPoint x: 994, startPoint y: 295, endPoint x: 839, endPoint y: 293, distance: 155.0
click at [849, 295] on div "17170949926610" at bounding box center [773, 294] width 684 height 38
paste input "329321985101"
type input "17329321985101"
click at [1095, 286] on icon at bounding box center [1091, 293] width 19 height 19
